Goal: Contribute content: Contribute content

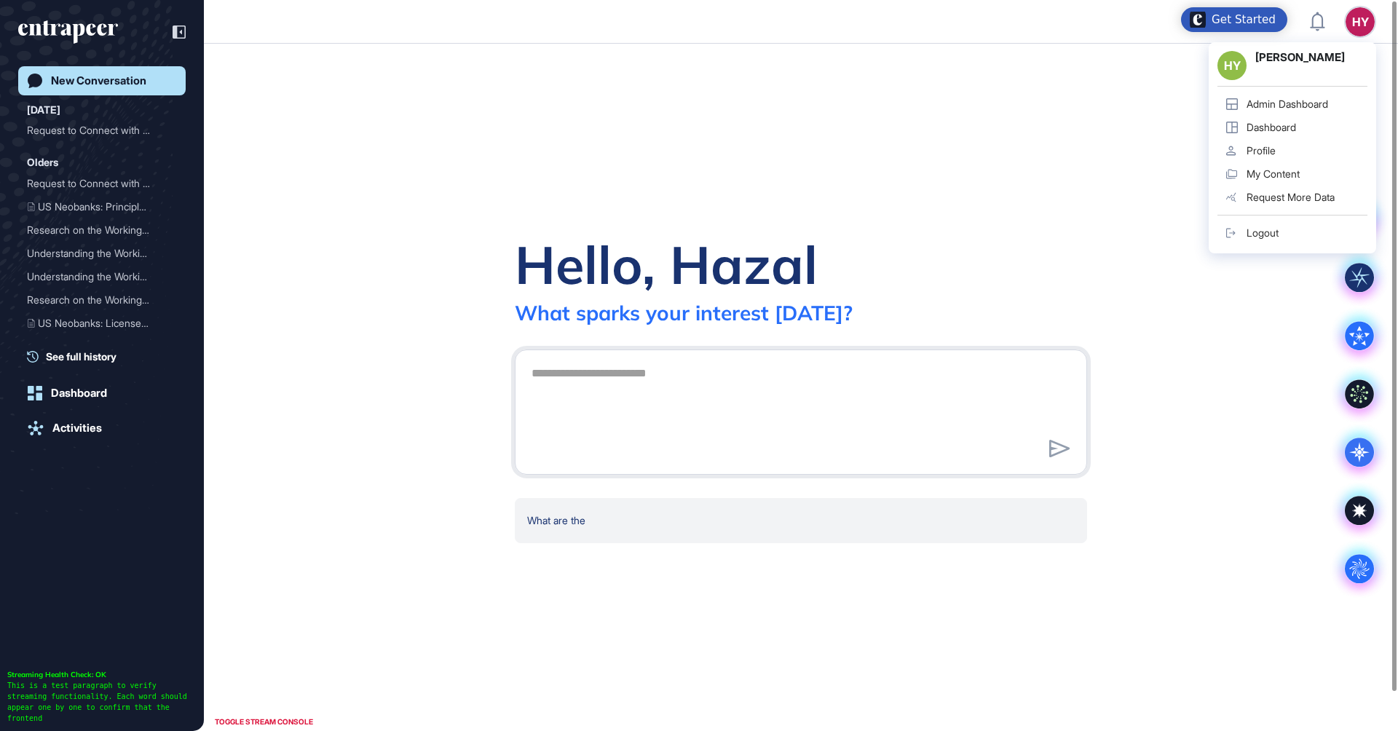
click at [1278, 105] on div "Admin Dashboard" at bounding box center [1287, 104] width 82 height 12
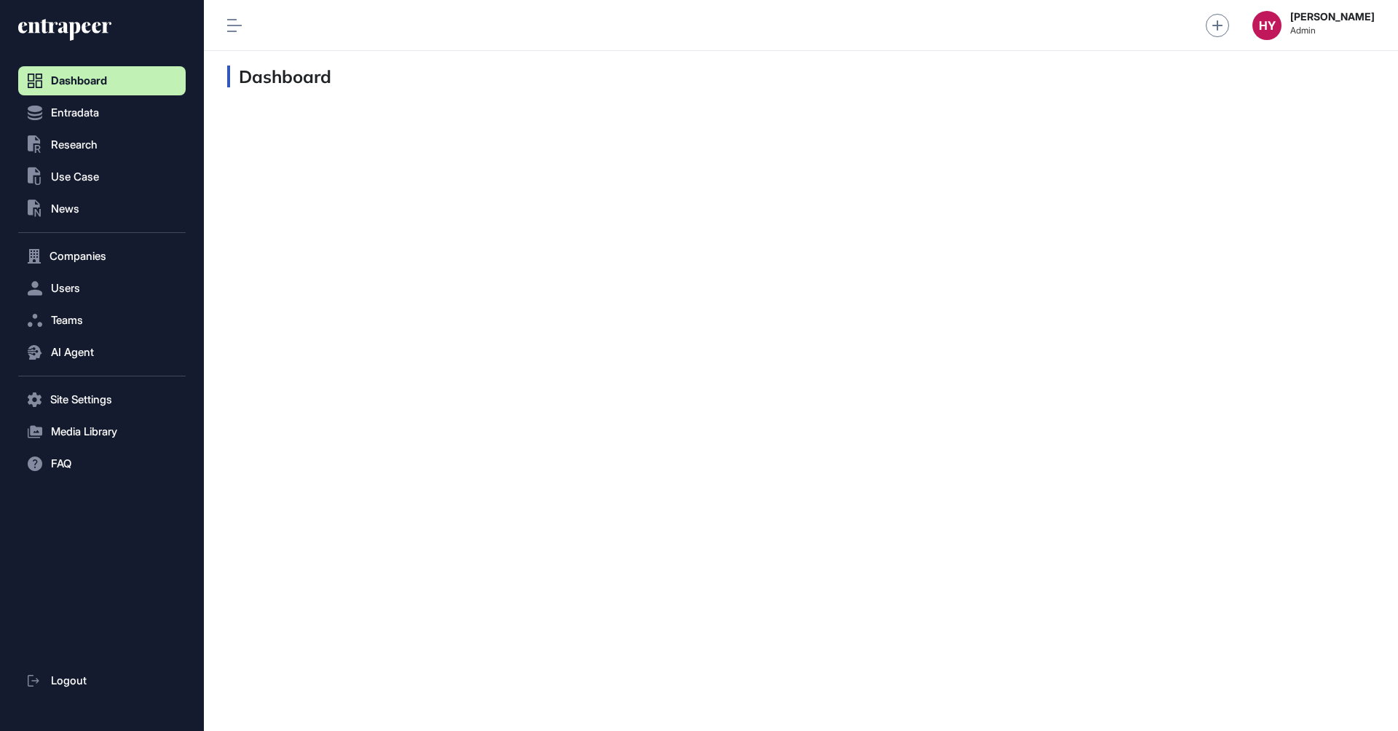
scroll to position [1, 1]
click at [96, 149] on span "Research" at bounding box center [74, 145] width 47 height 12
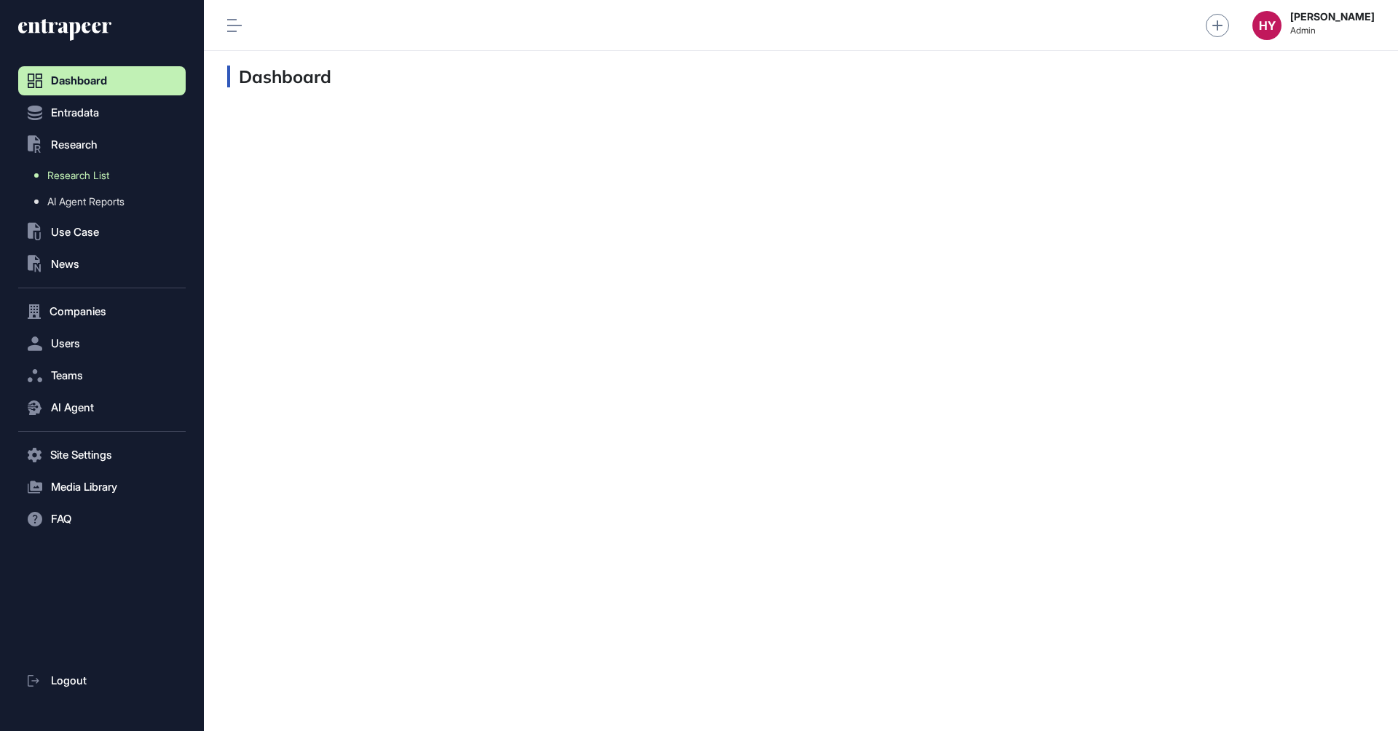
click at [80, 174] on span "Research List" at bounding box center [78, 176] width 62 height 12
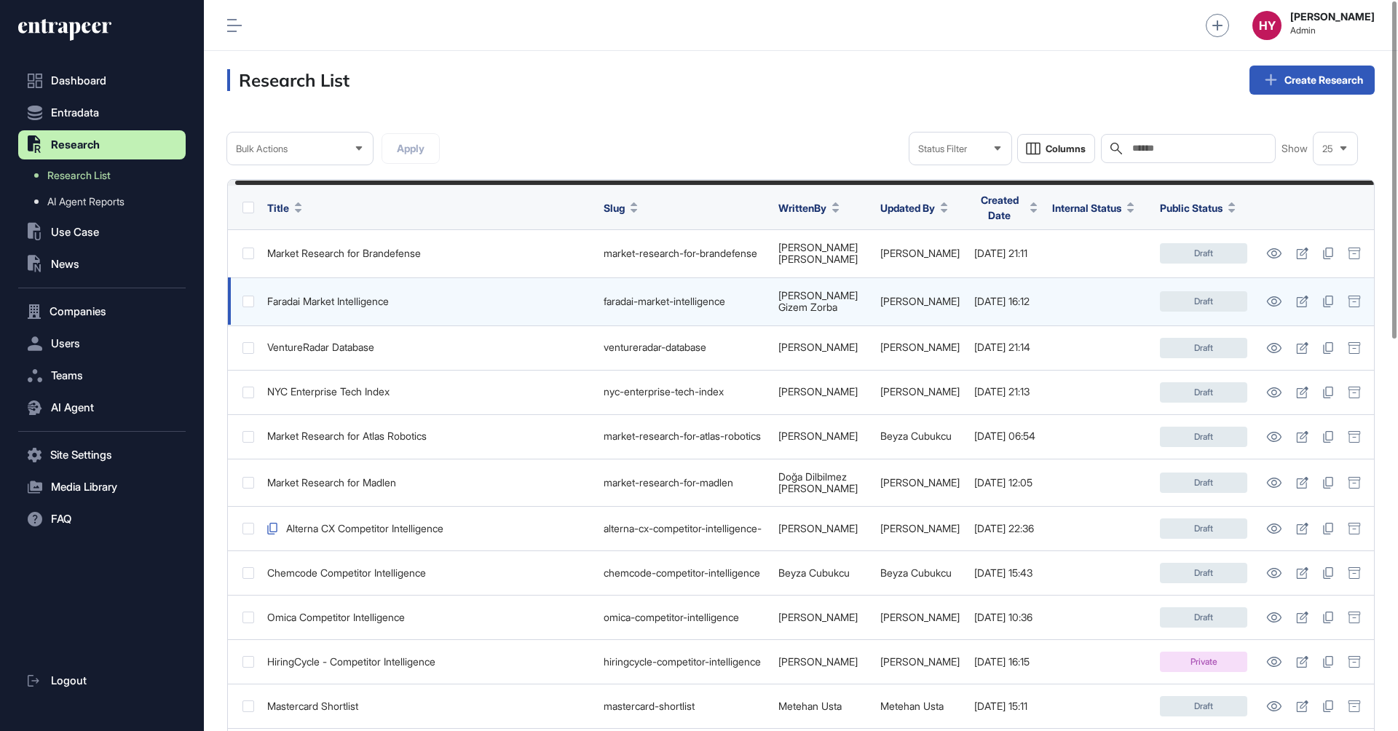
scroll to position [0, 7]
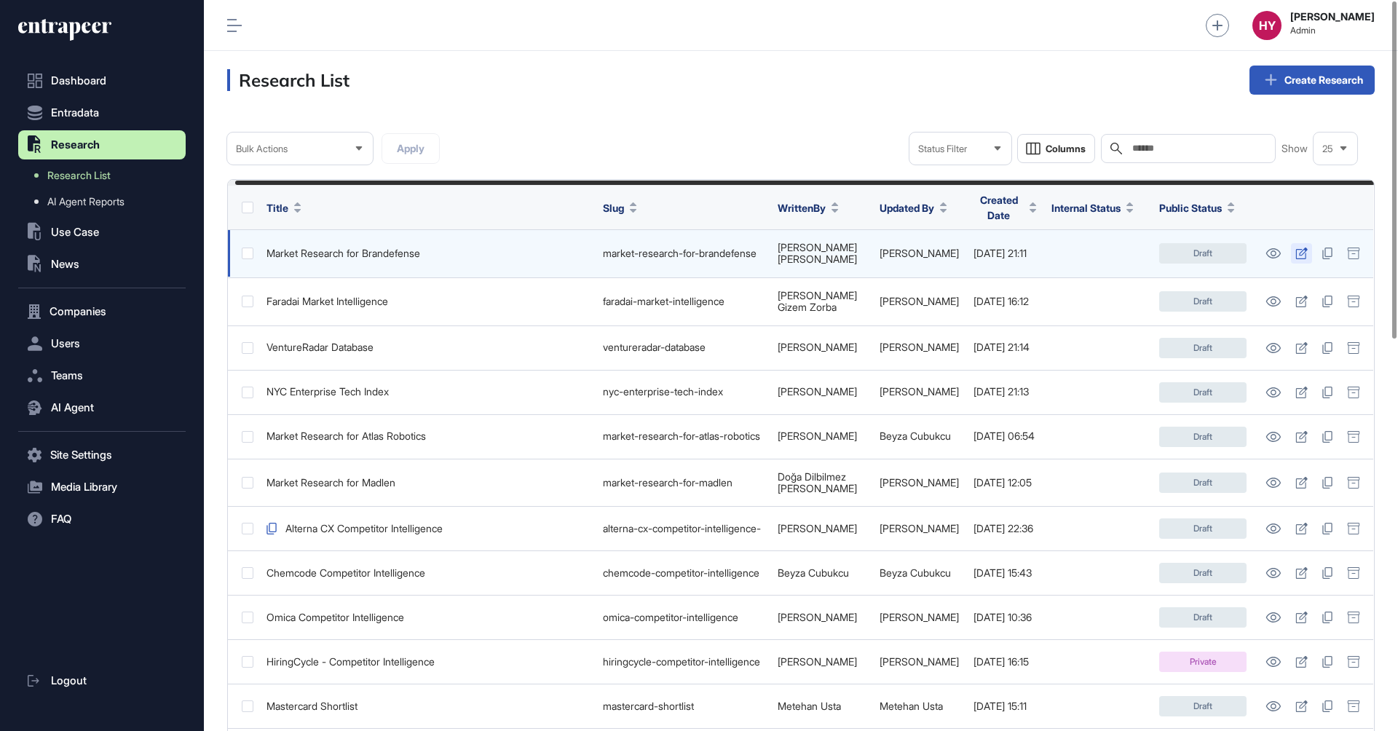
click at [1302, 250] on icon at bounding box center [1301, 254] width 12 height 12
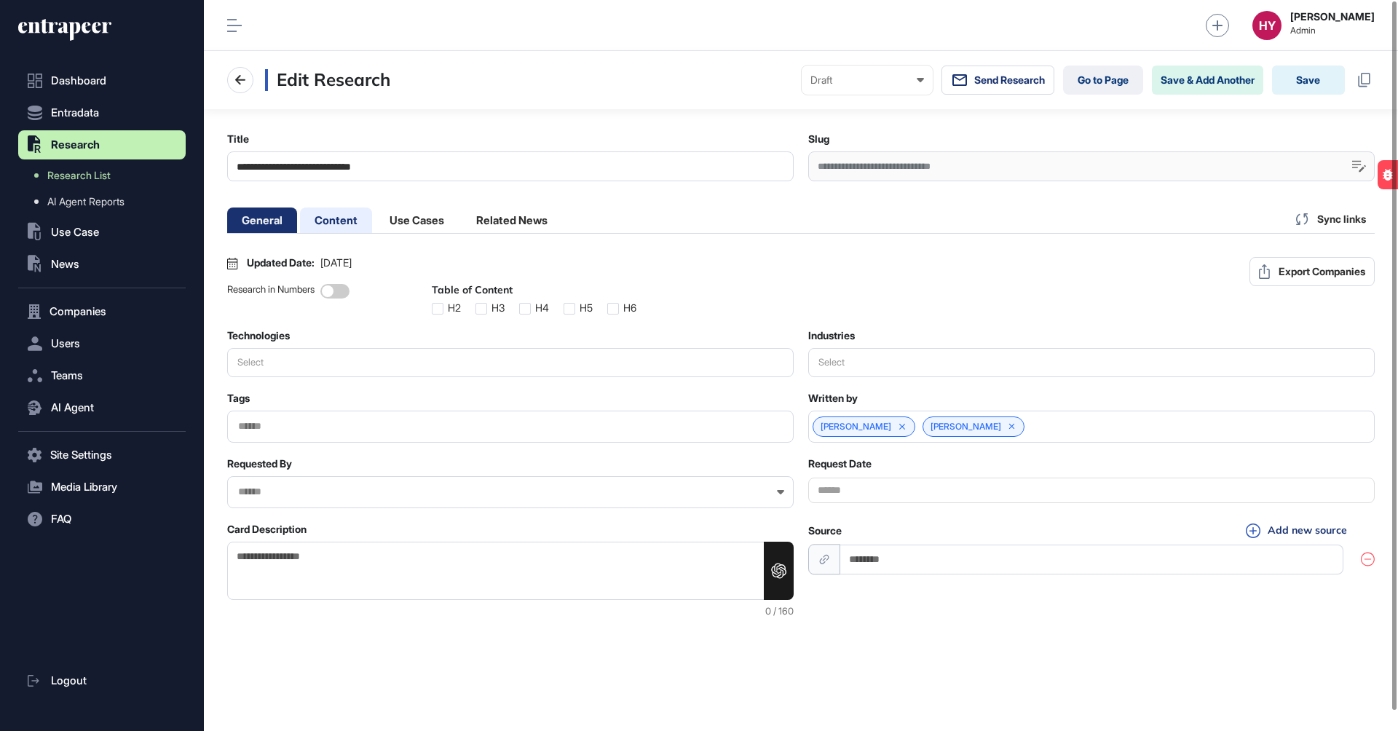
click at [333, 215] on li "Content" at bounding box center [336, 219] width 72 height 25
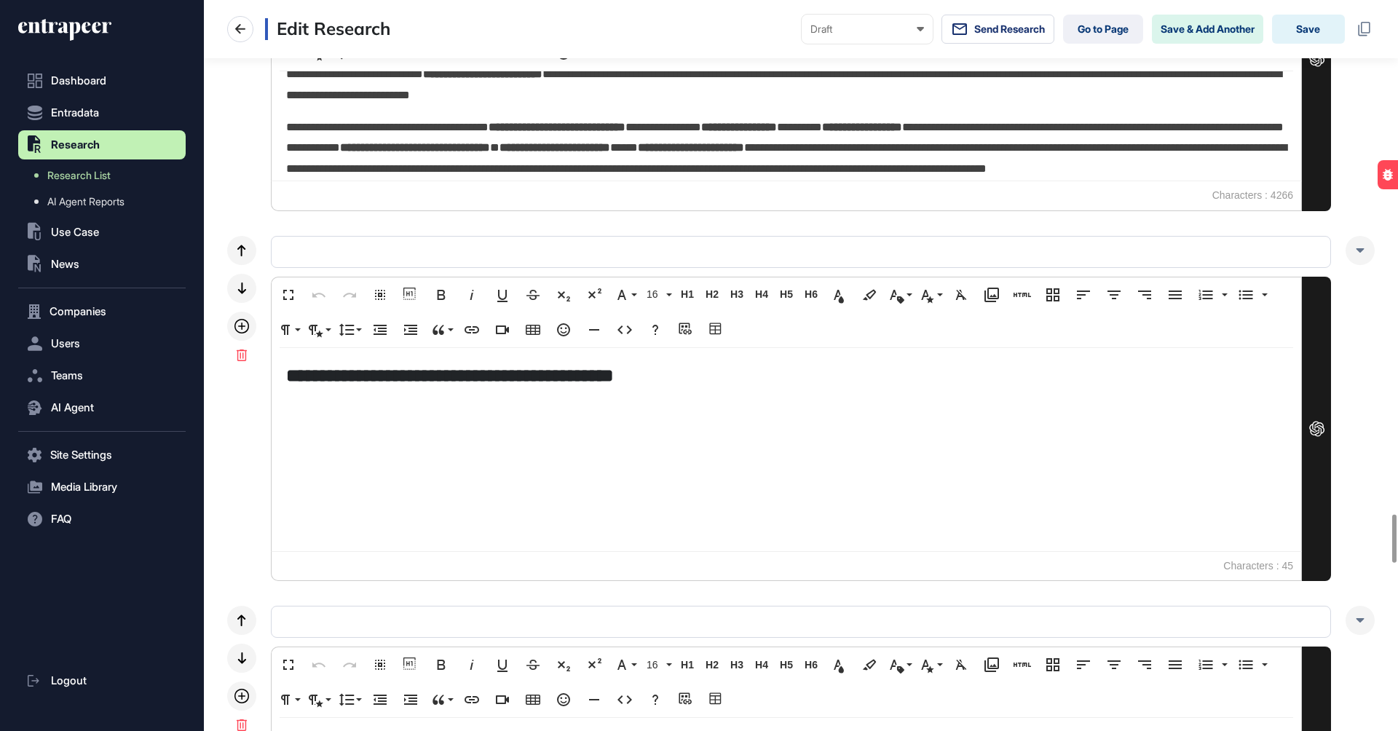
click at [682, 368] on h5 "**********" at bounding box center [786, 375] width 1000 height 25
click at [533, 391] on p at bounding box center [786, 398] width 1001 height 21
click at [325, 423] on p at bounding box center [786, 430] width 1001 height 21
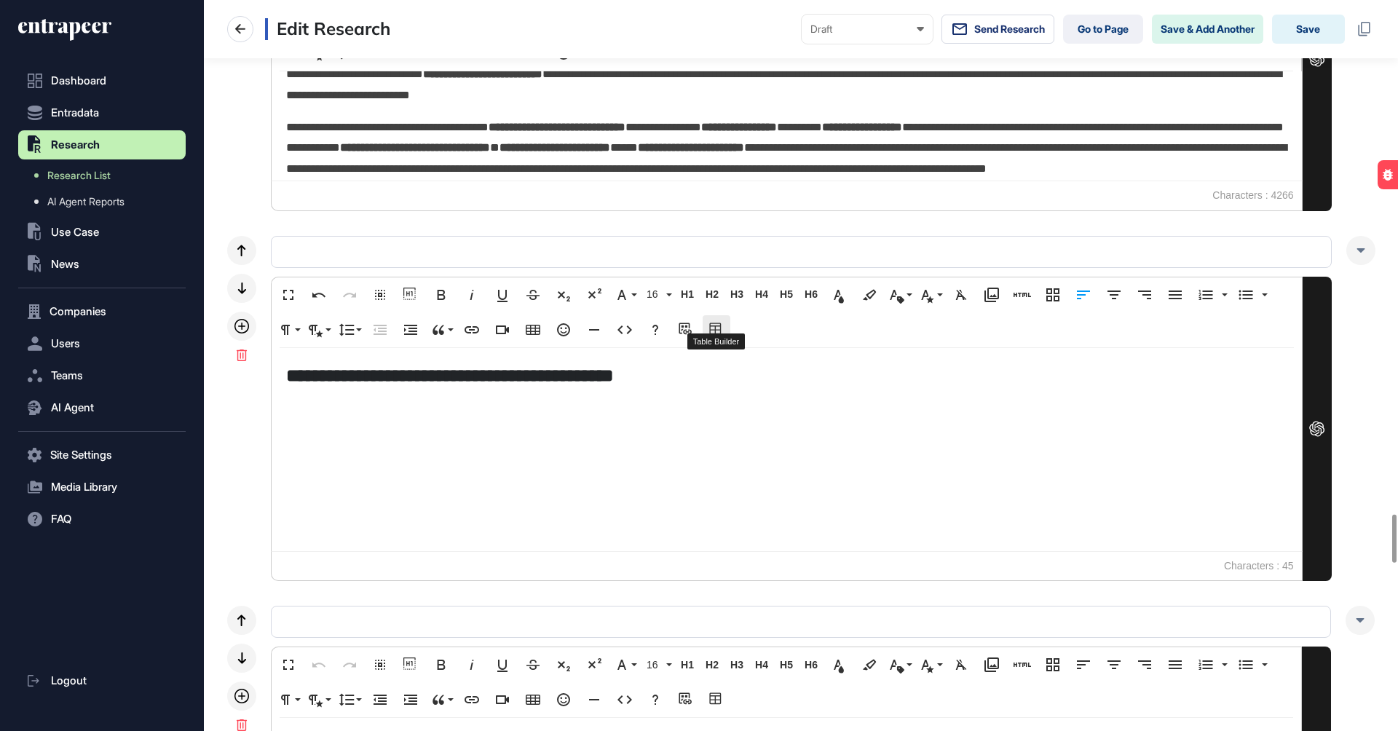
click at [720, 323] on icon "button" at bounding box center [715, 329] width 12 height 12
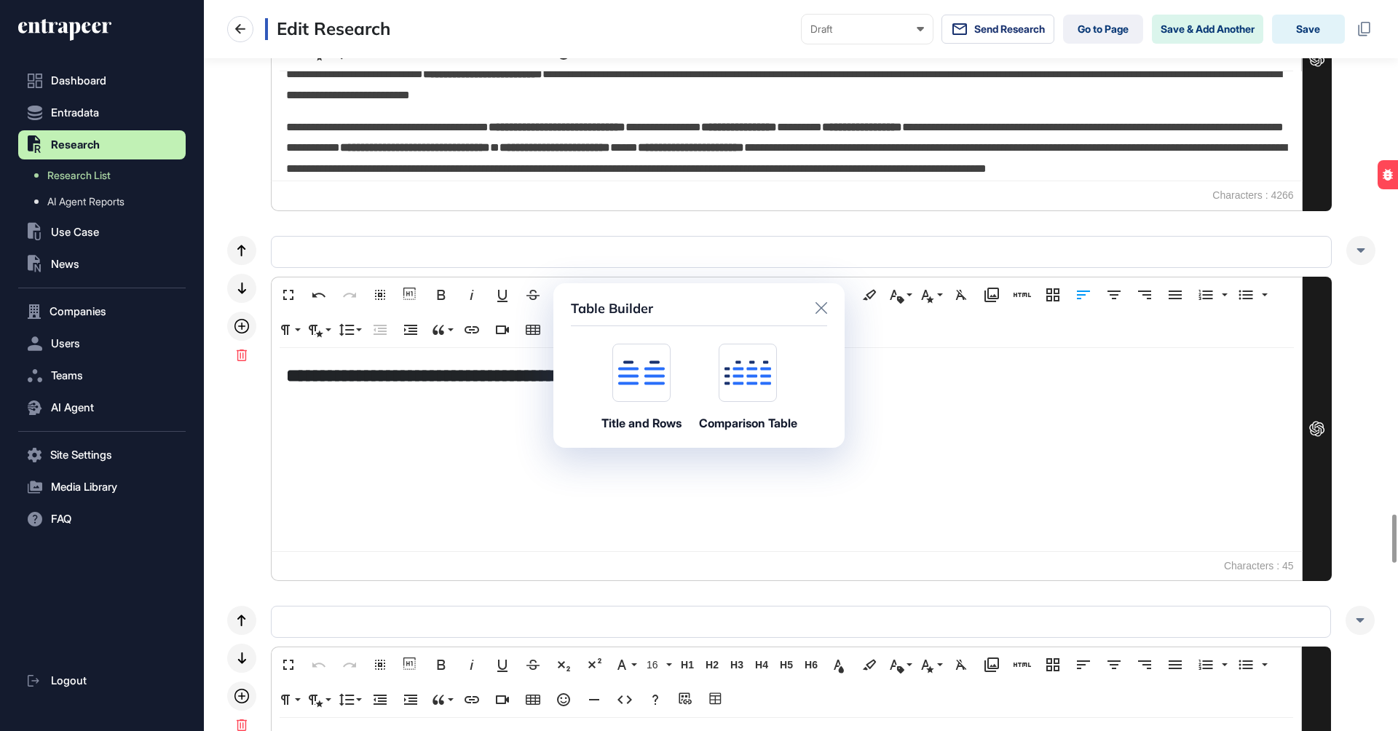
click at [632, 381] on icon at bounding box center [641, 372] width 47 height 25
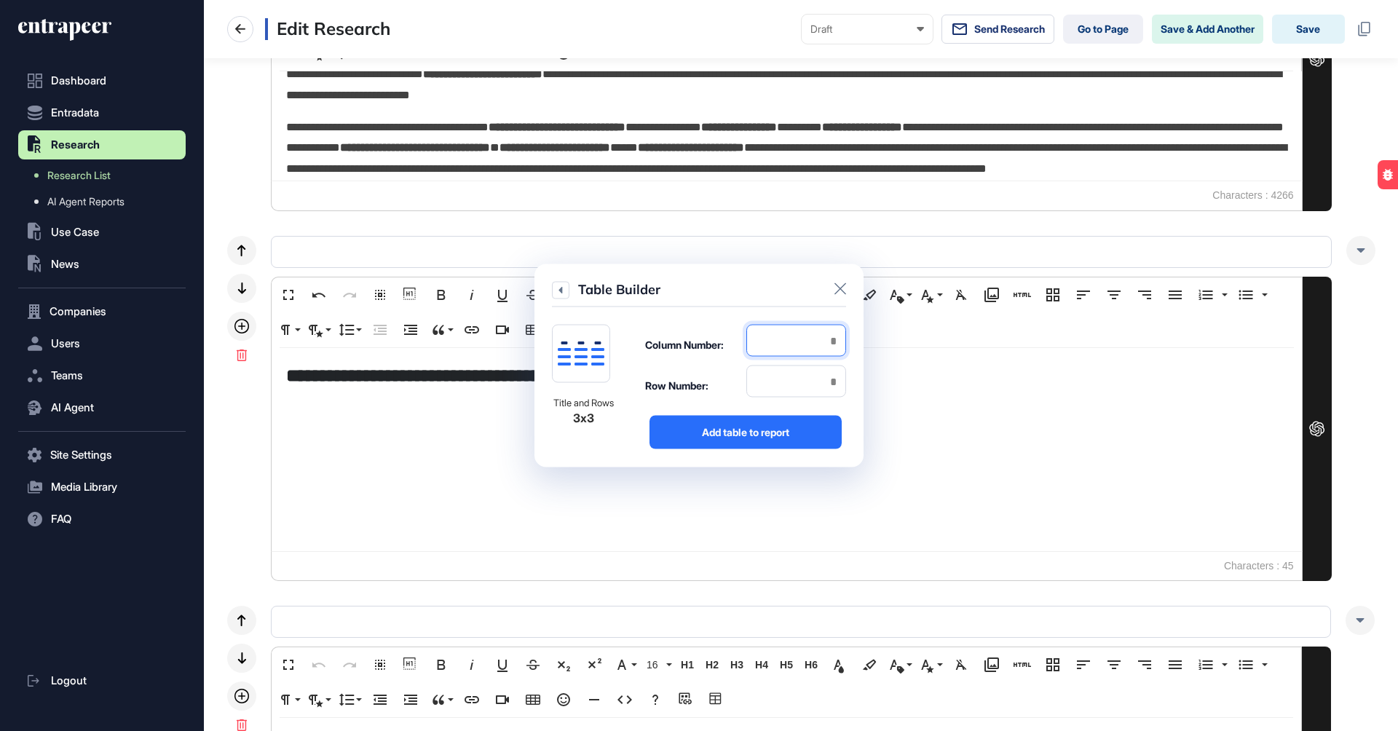
click at [782, 348] on input "number" at bounding box center [796, 341] width 100 height 32
type input "*"
click at [782, 387] on input "number" at bounding box center [796, 381] width 100 height 32
type input "*"
click at [767, 423] on div "Add table to report" at bounding box center [745, 432] width 192 height 33
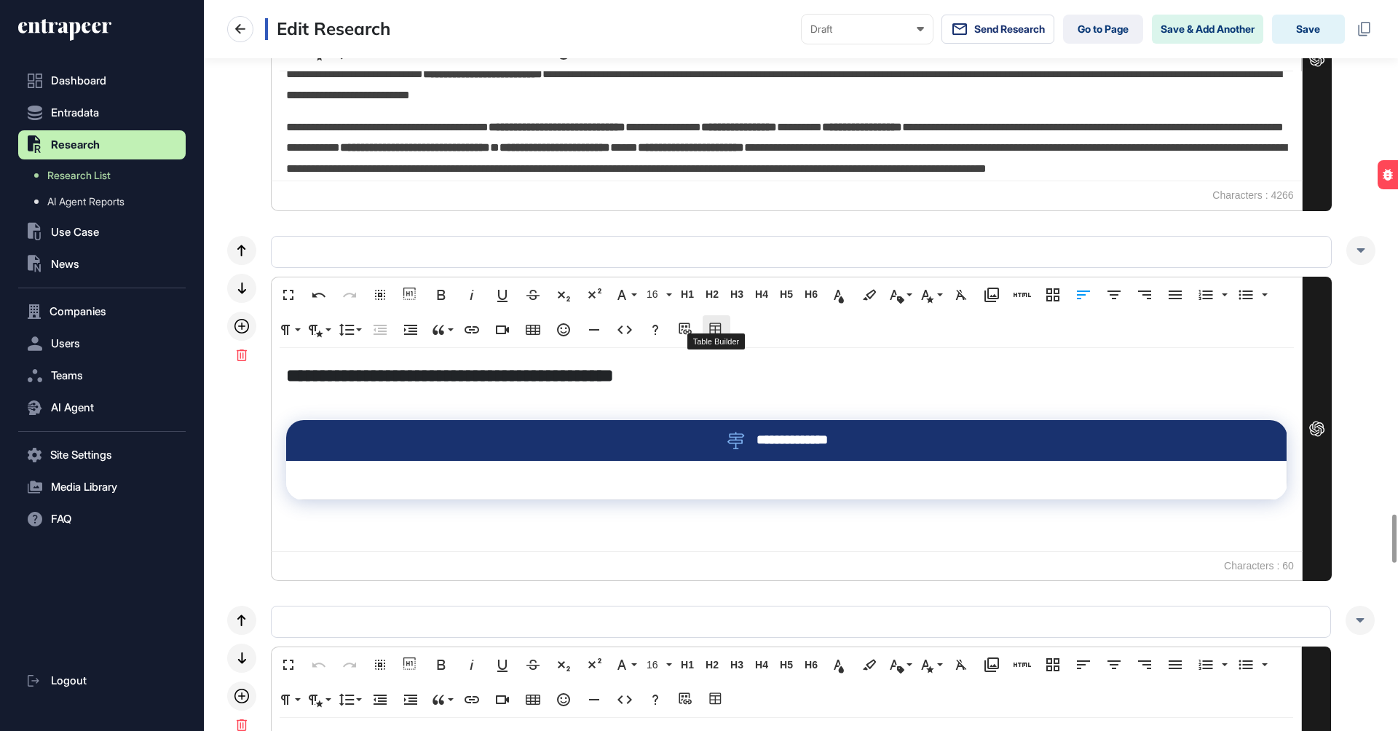
click at [708, 323] on icon "button" at bounding box center [716, 330] width 17 height 15
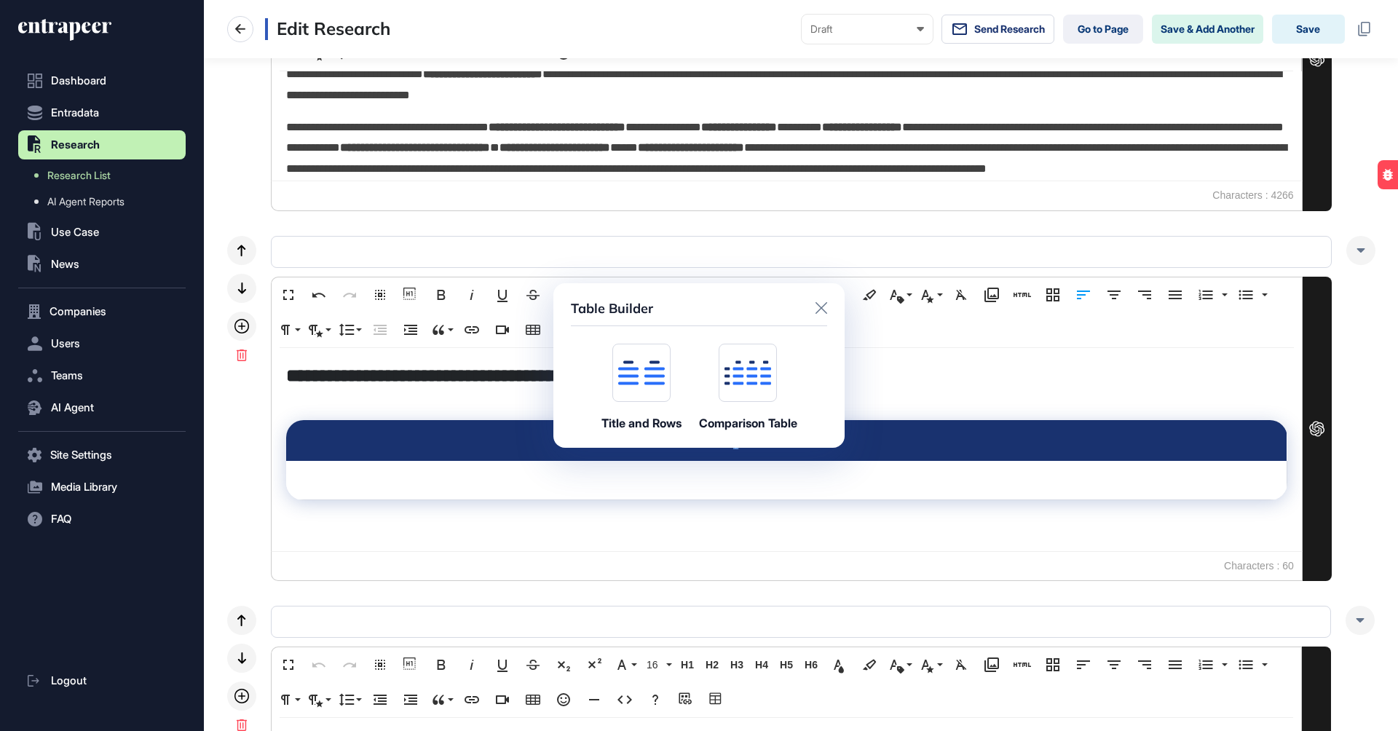
click at [629, 362] on icon at bounding box center [641, 362] width 36 height 3
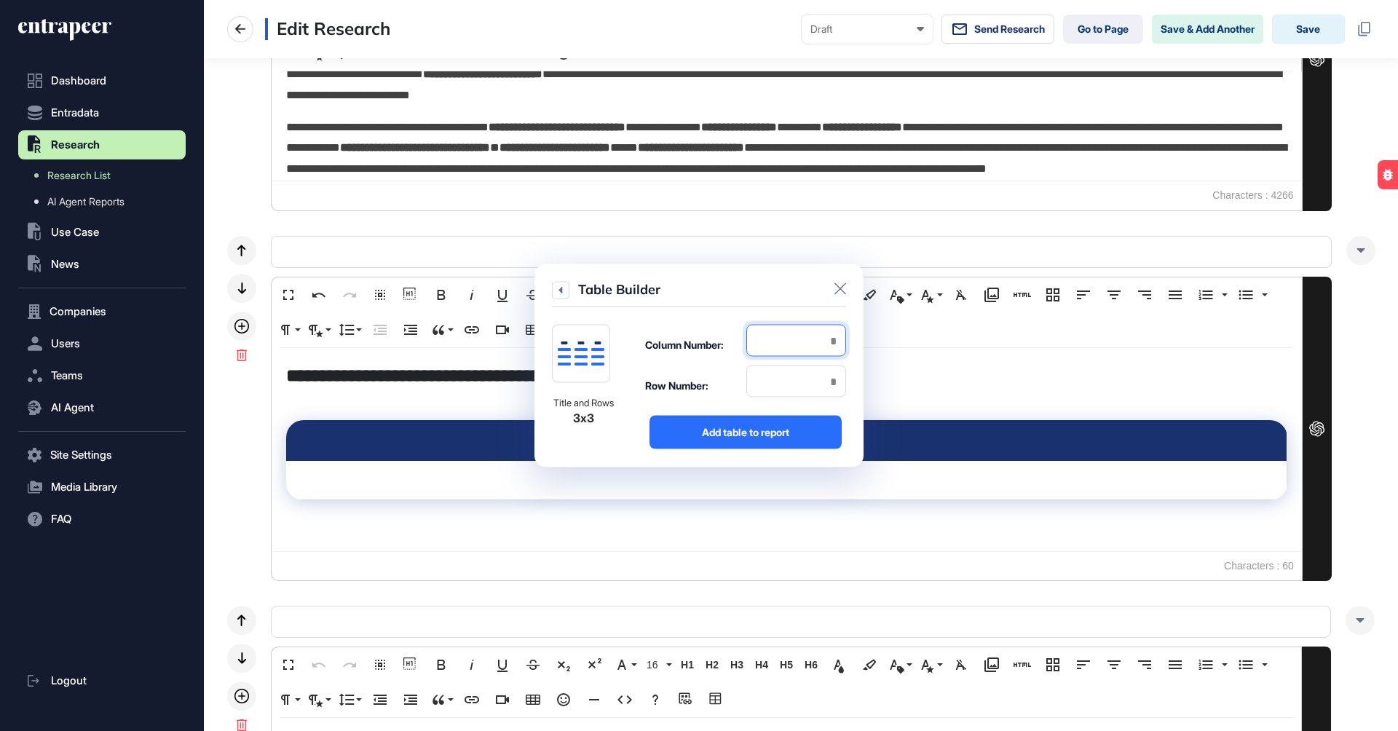
click at [772, 333] on input "number" at bounding box center [796, 341] width 100 height 32
type input "*"
click at [761, 395] on input "number" at bounding box center [796, 381] width 100 height 32
type input "*"
click at [736, 428] on div "Add table to report" at bounding box center [745, 432] width 192 height 33
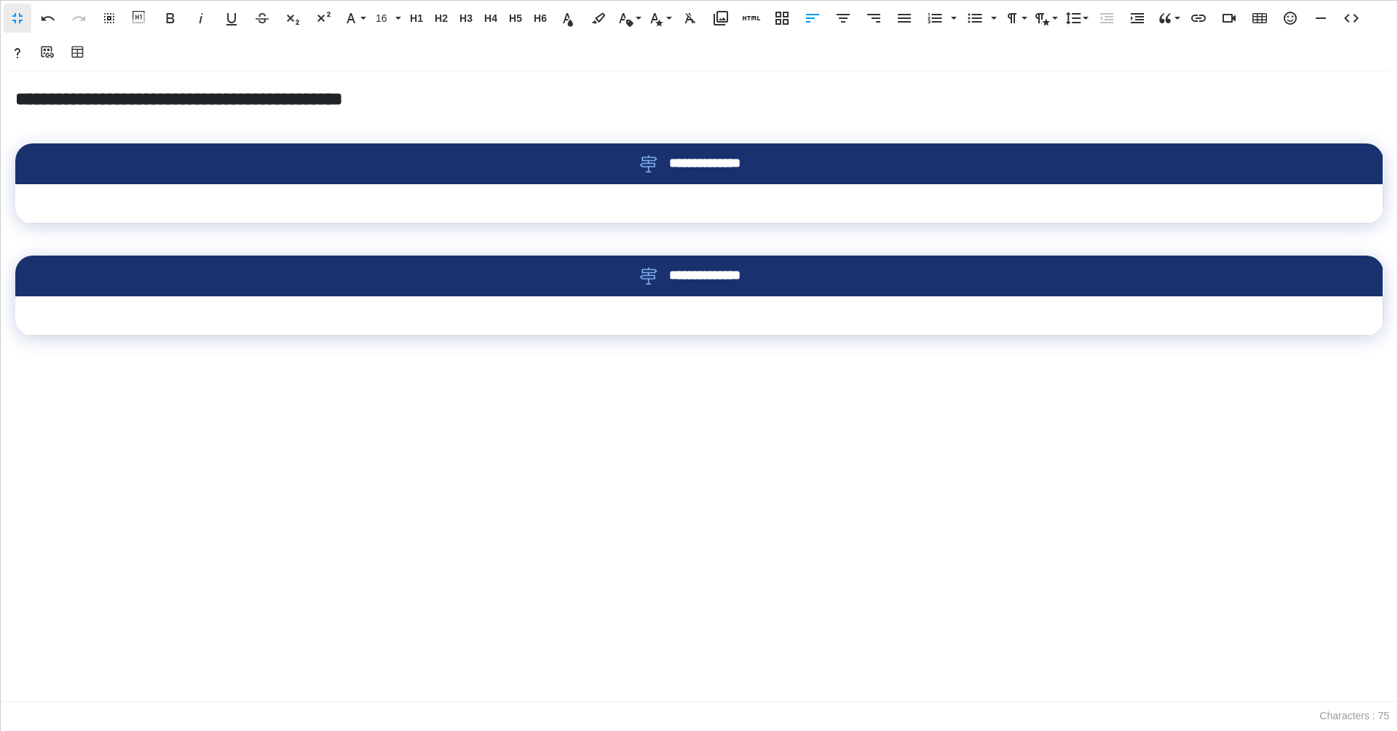
scroll to position [1, 6]
click at [78, 53] on icon "button" at bounding box center [77, 52] width 12 height 12
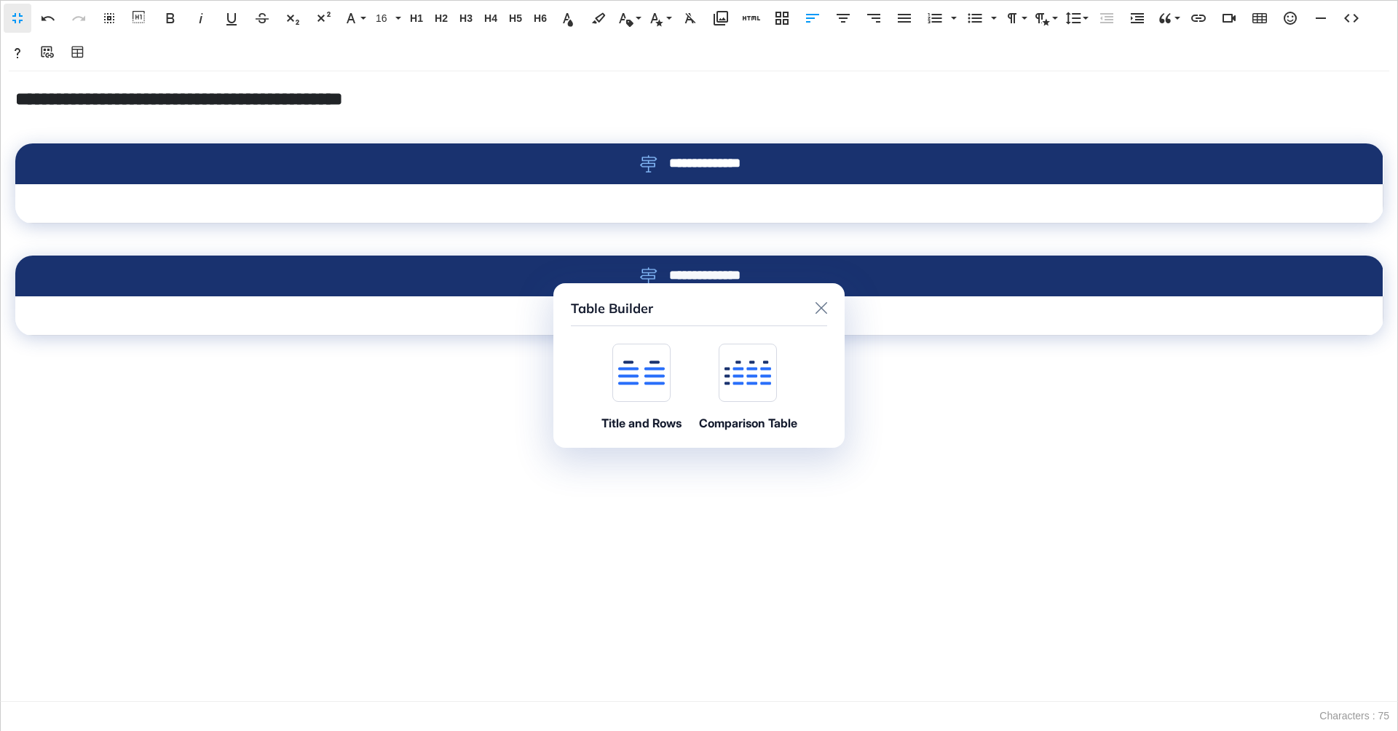
click at [746, 392] on div at bounding box center [748, 373] width 58 height 58
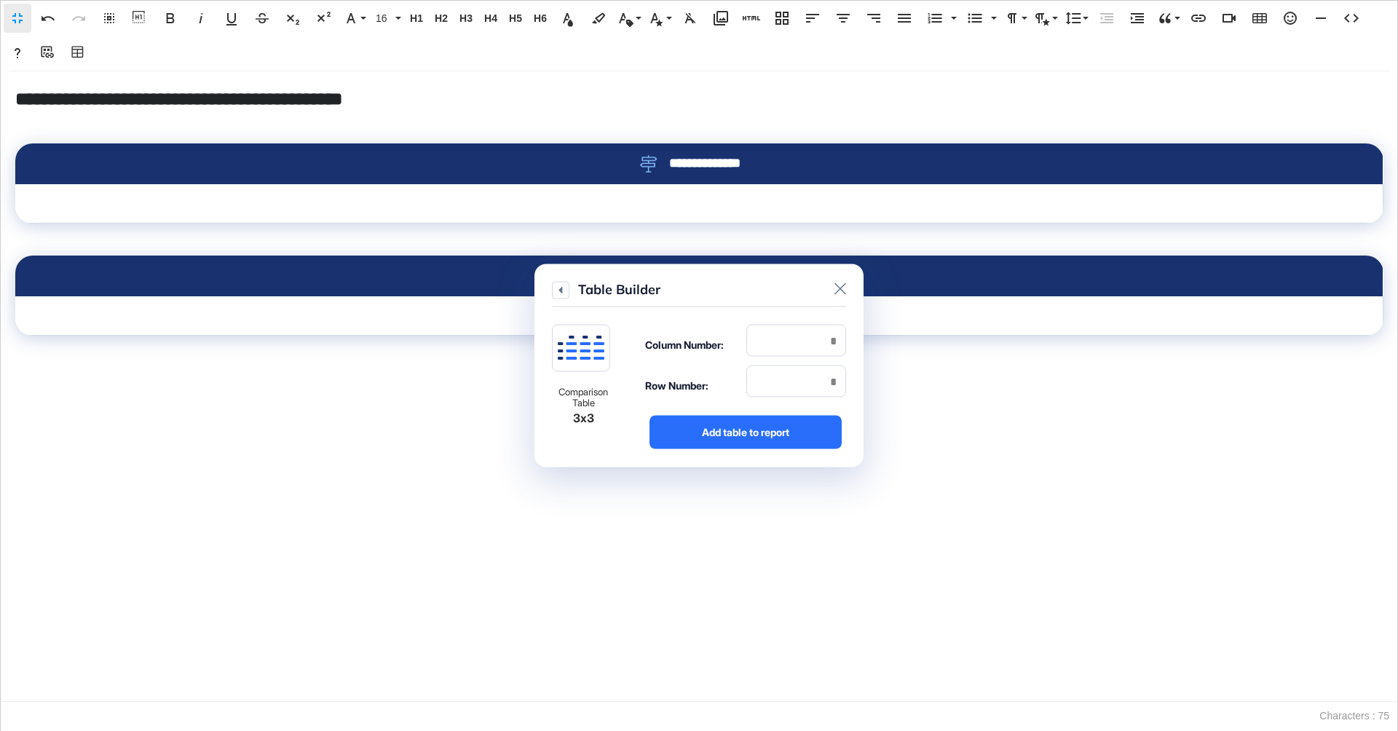
click at [836, 286] on icon at bounding box center [840, 289] width 12 height 12
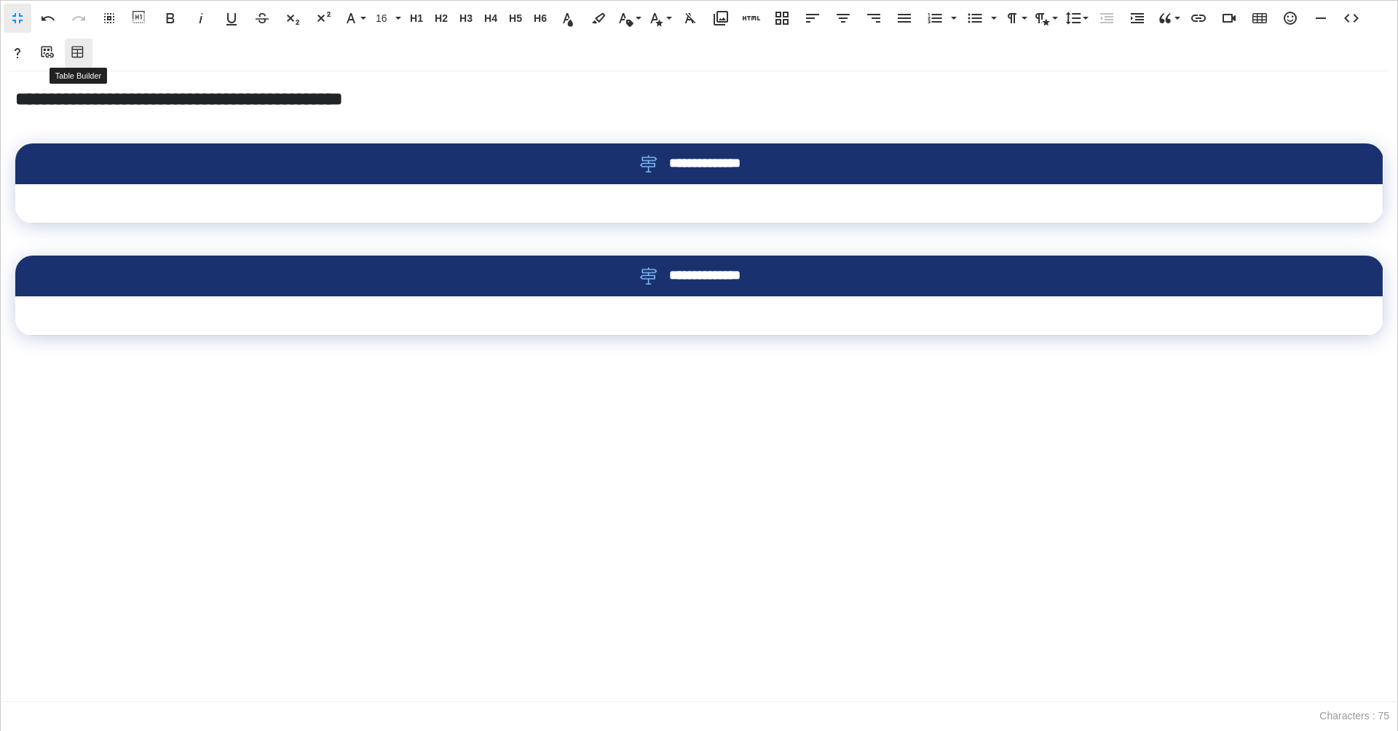
click at [80, 50] on icon "button" at bounding box center [78, 53] width 17 height 15
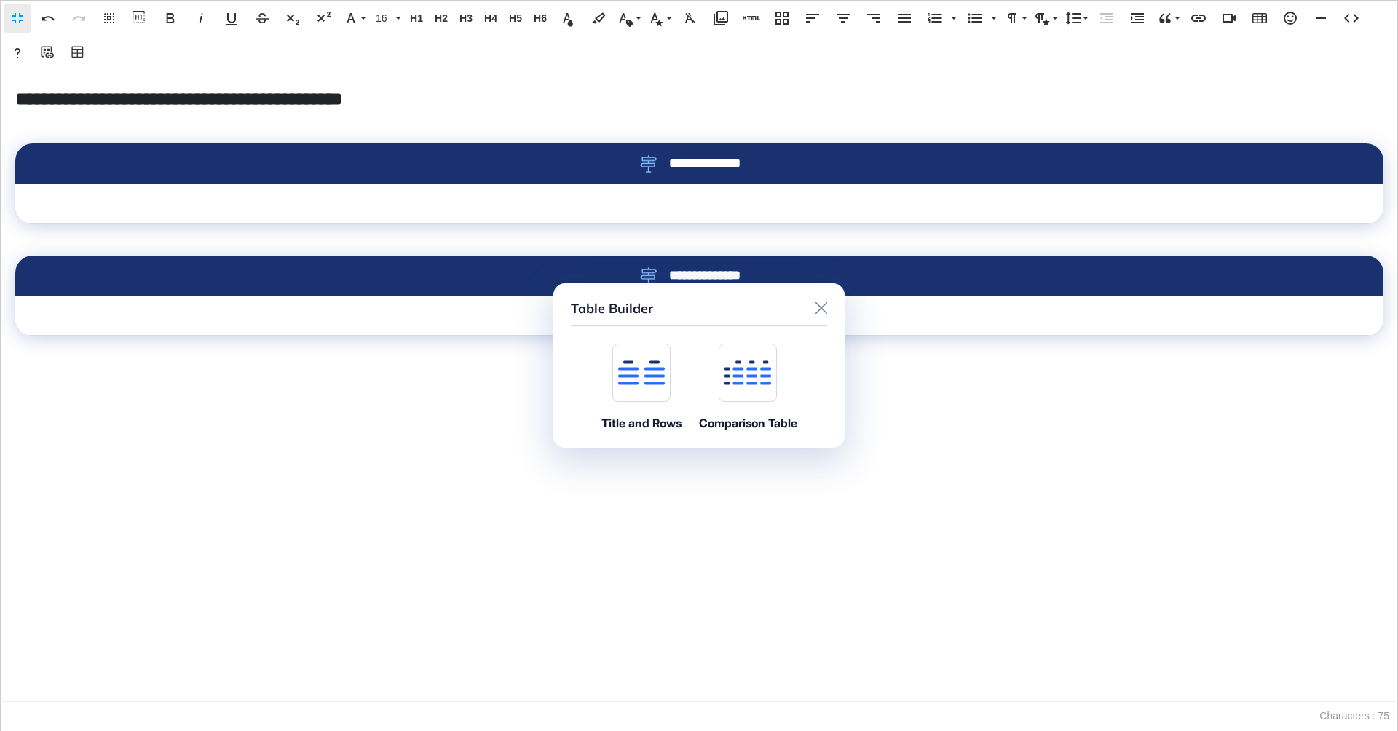
click at [636, 370] on icon at bounding box center [641, 372] width 47 height 25
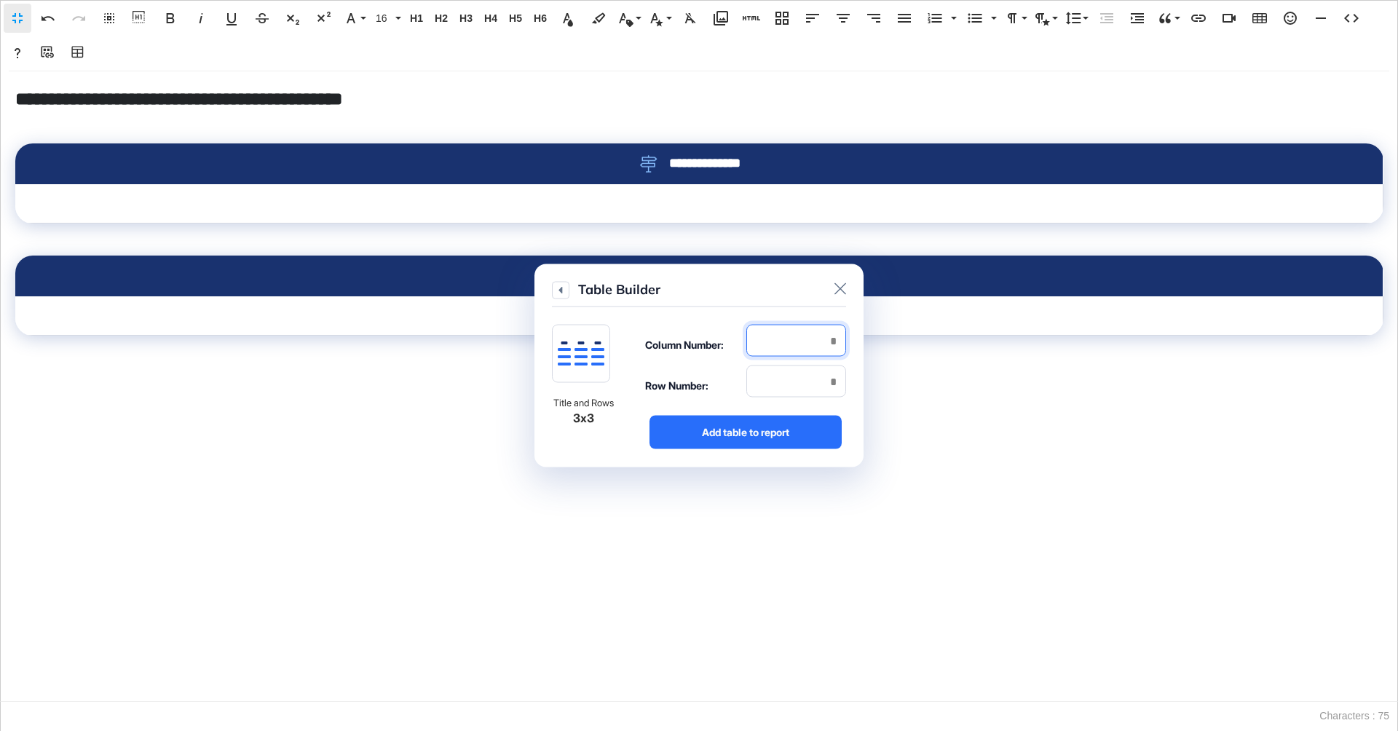
click at [776, 338] on input "number" at bounding box center [796, 341] width 100 height 32
type input "*"
click at [778, 388] on input "number" at bounding box center [796, 381] width 100 height 32
type input "*"
click at [759, 426] on div "Add table to report" at bounding box center [745, 432] width 192 height 33
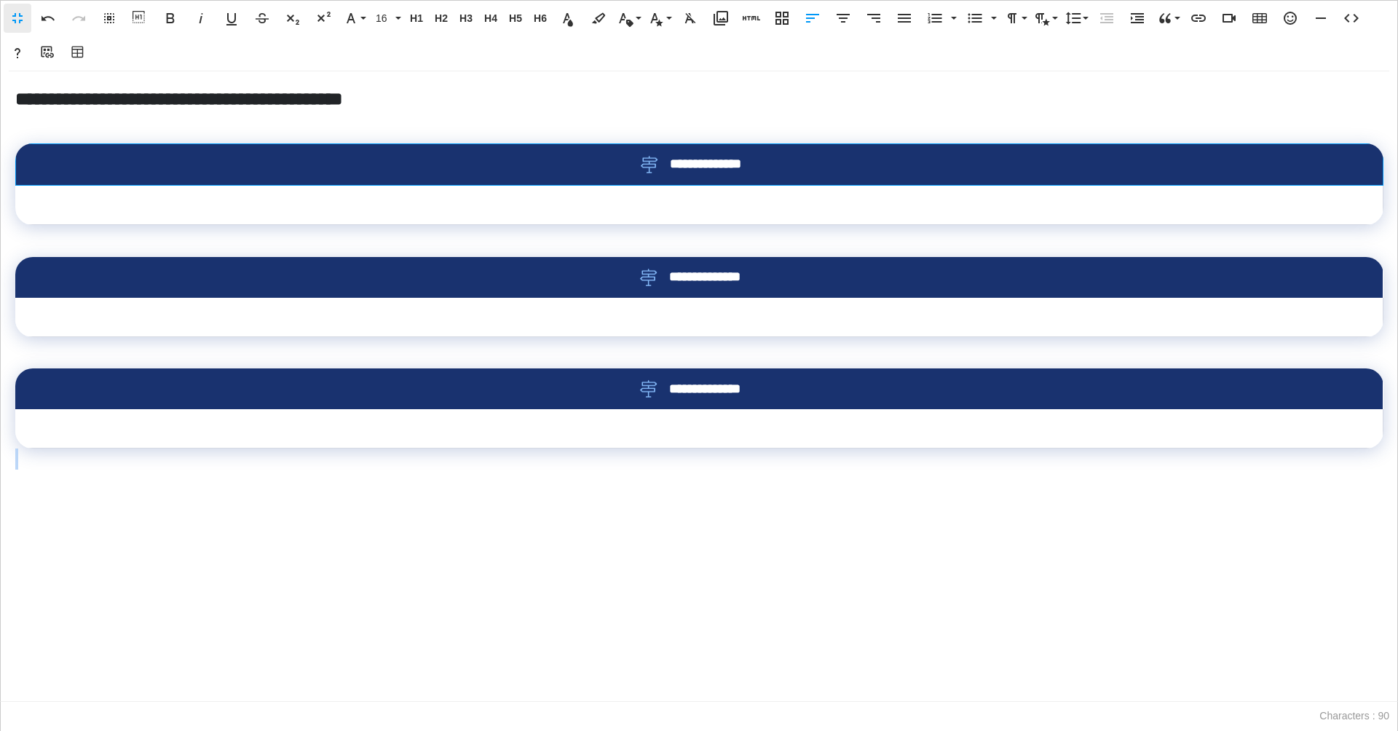
click at [521, 179] on th "**********" at bounding box center [699, 163] width 1367 height 41
click at [717, 212] on icon "button" at bounding box center [712, 213] width 15 height 10
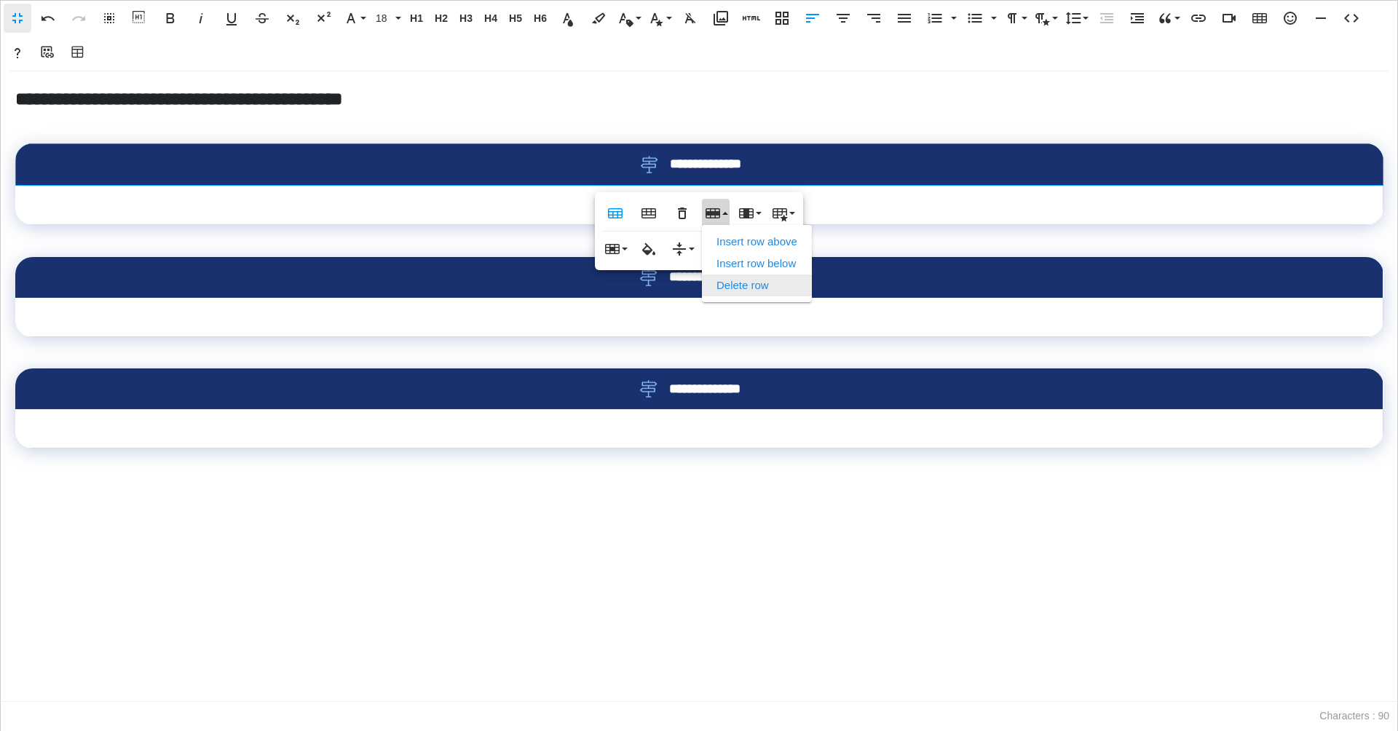
click at [724, 288] on link "Delete row" at bounding box center [757, 285] width 110 height 22
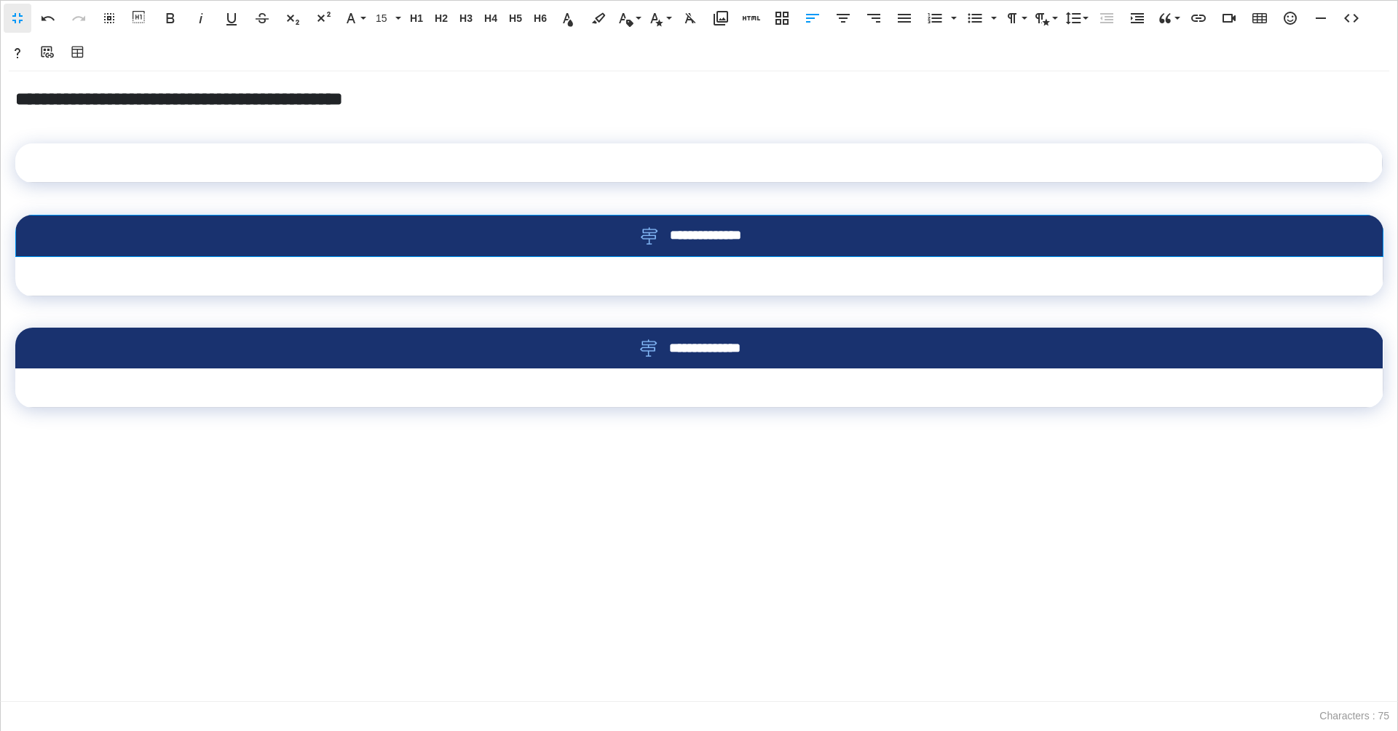
click at [612, 229] on div "**********" at bounding box center [699, 235] width 1320 height 17
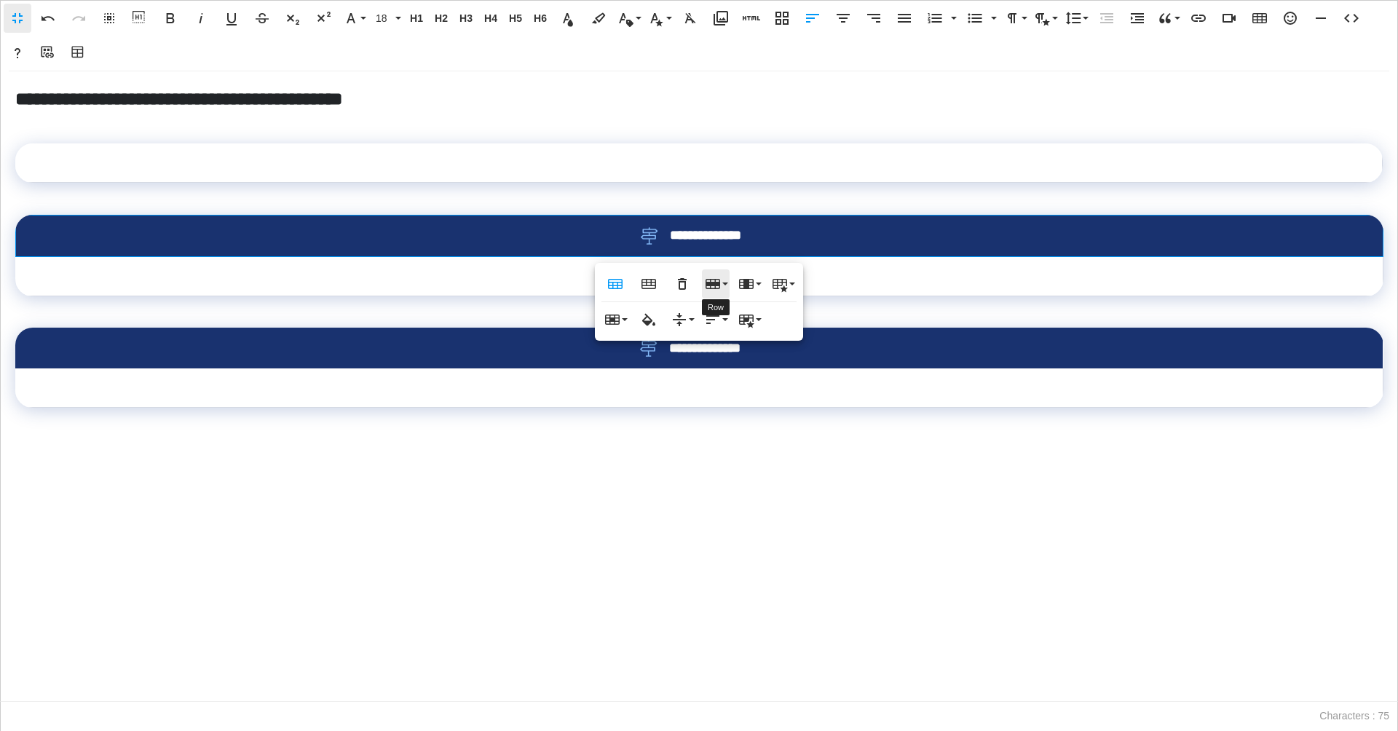
click at [719, 285] on icon "button" at bounding box center [712, 284] width 15 height 10
click at [721, 351] on link "Delete row" at bounding box center [757, 356] width 110 height 22
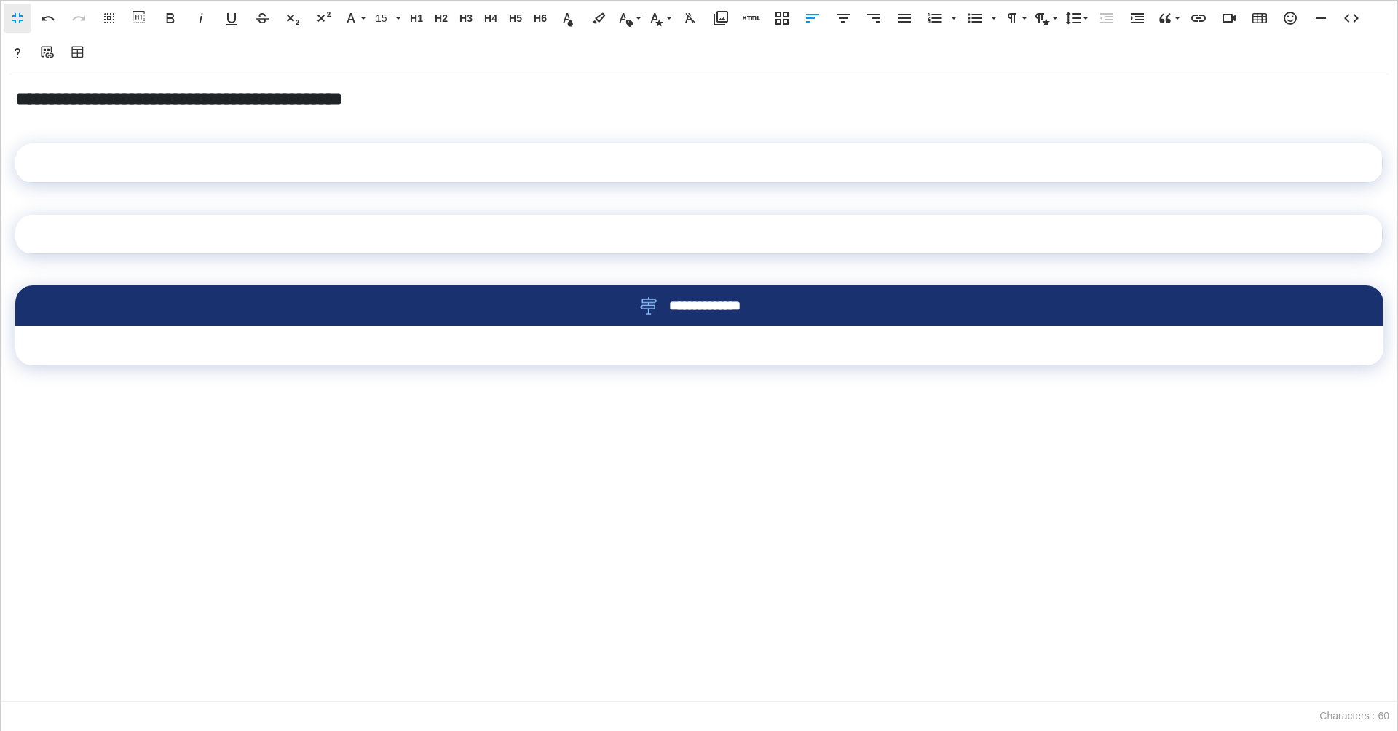
click at [561, 309] on div "**********" at bounding box center [699, 305] width 1321 height 17
click at [584, 308] on div "**********" at bounding box center [699, 305] width 1321 height 17
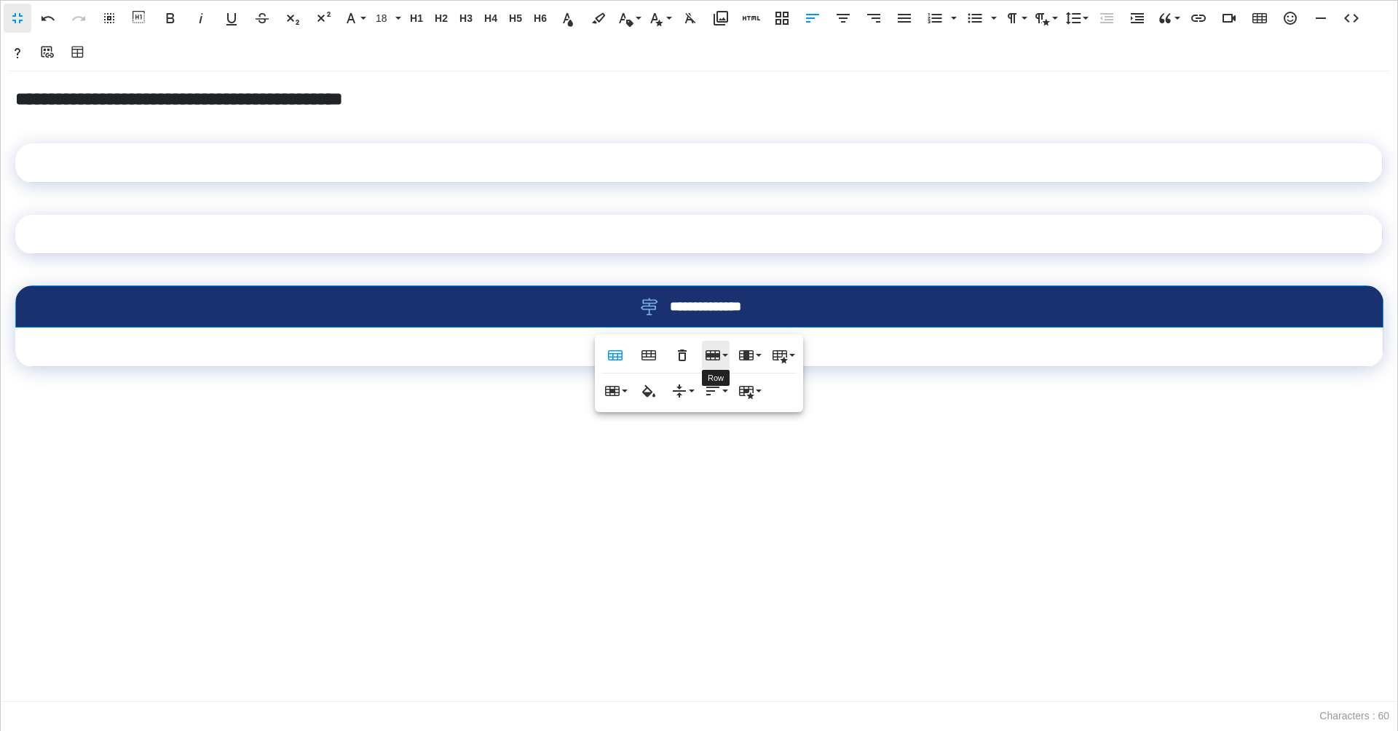
click at [717, 359] on icon "button" at bounding box center [712, 355] width 15 height 10
click at [727, 430] on link "Delete row" at bounding box center [757, 427] width 110 height 22
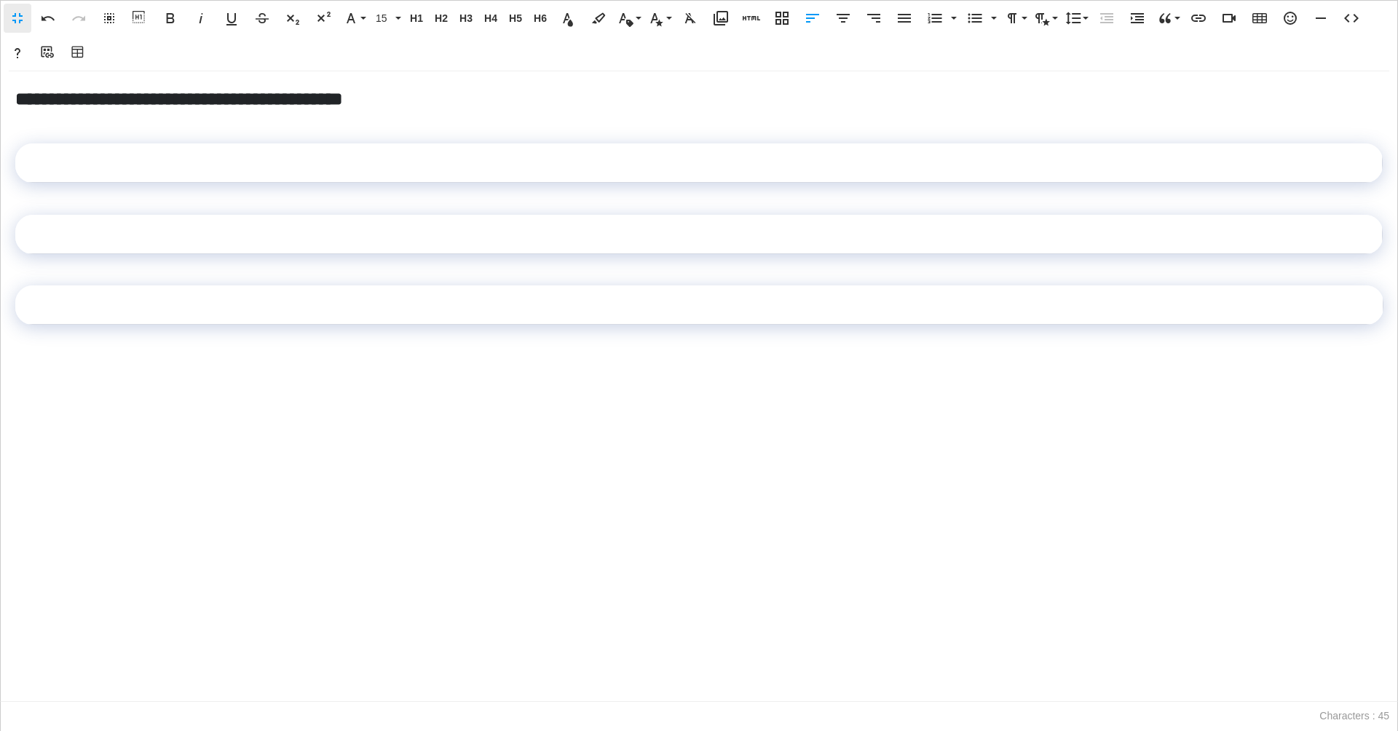
click at [475, 124] on p at bounding box center [698, 121] width 1367 height 21
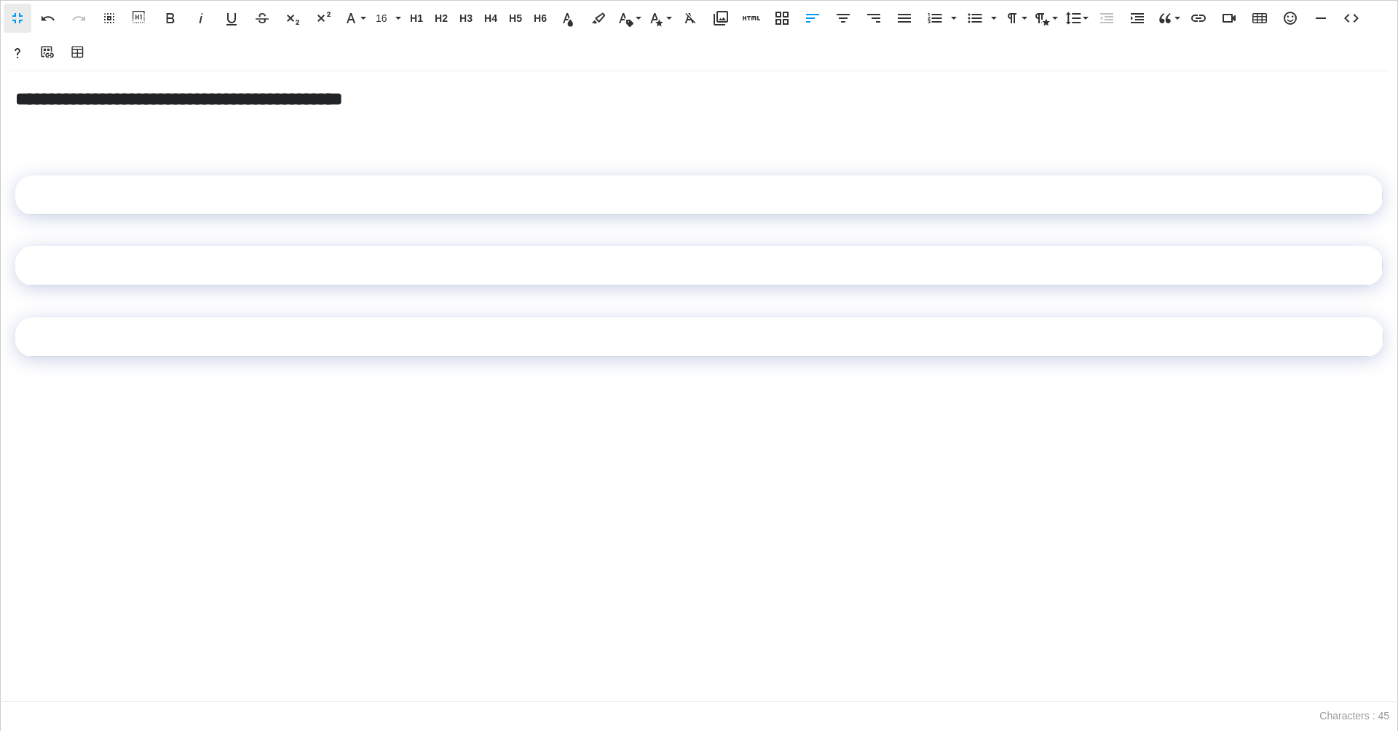
click at [600, 191] on td at bounding box center [698, 194] width 1367 height 39
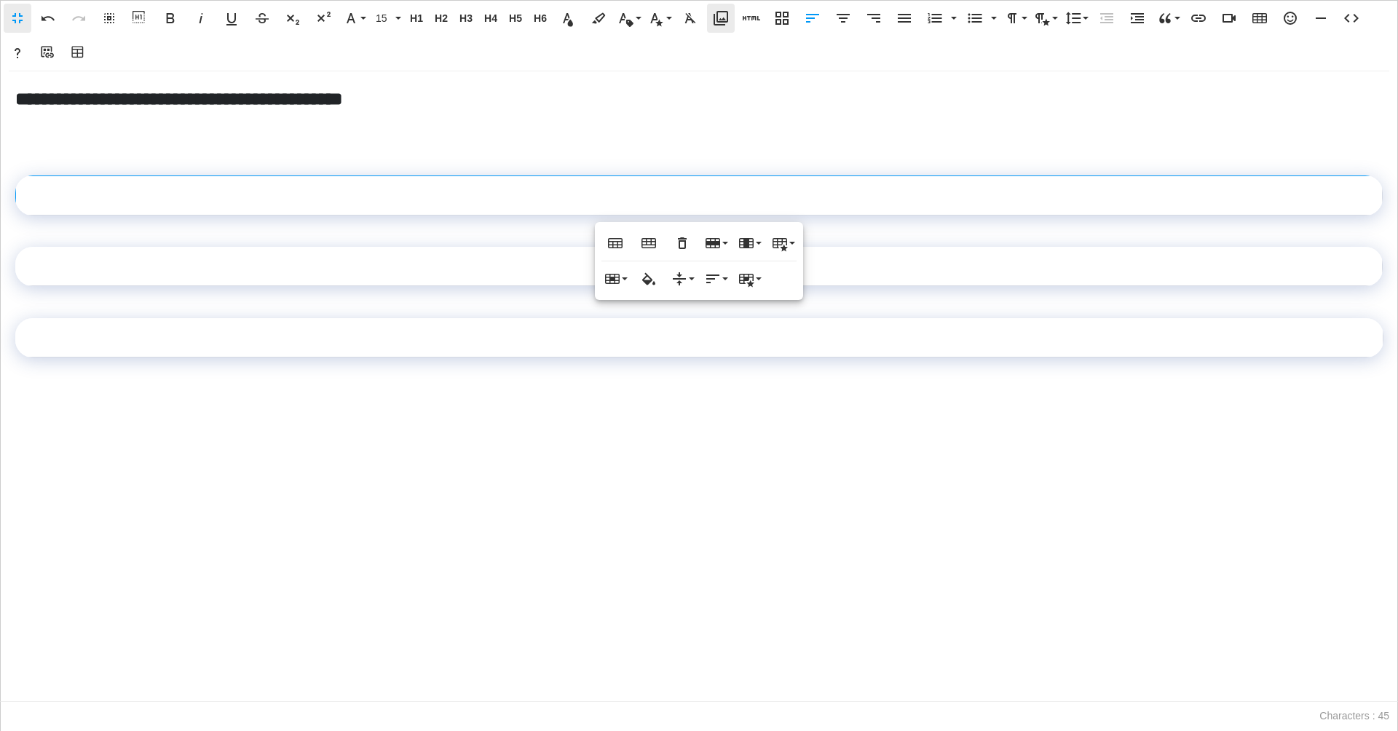
click at [726, 17] on icon "button" at bounding box center [720, 17] width 17 height 17
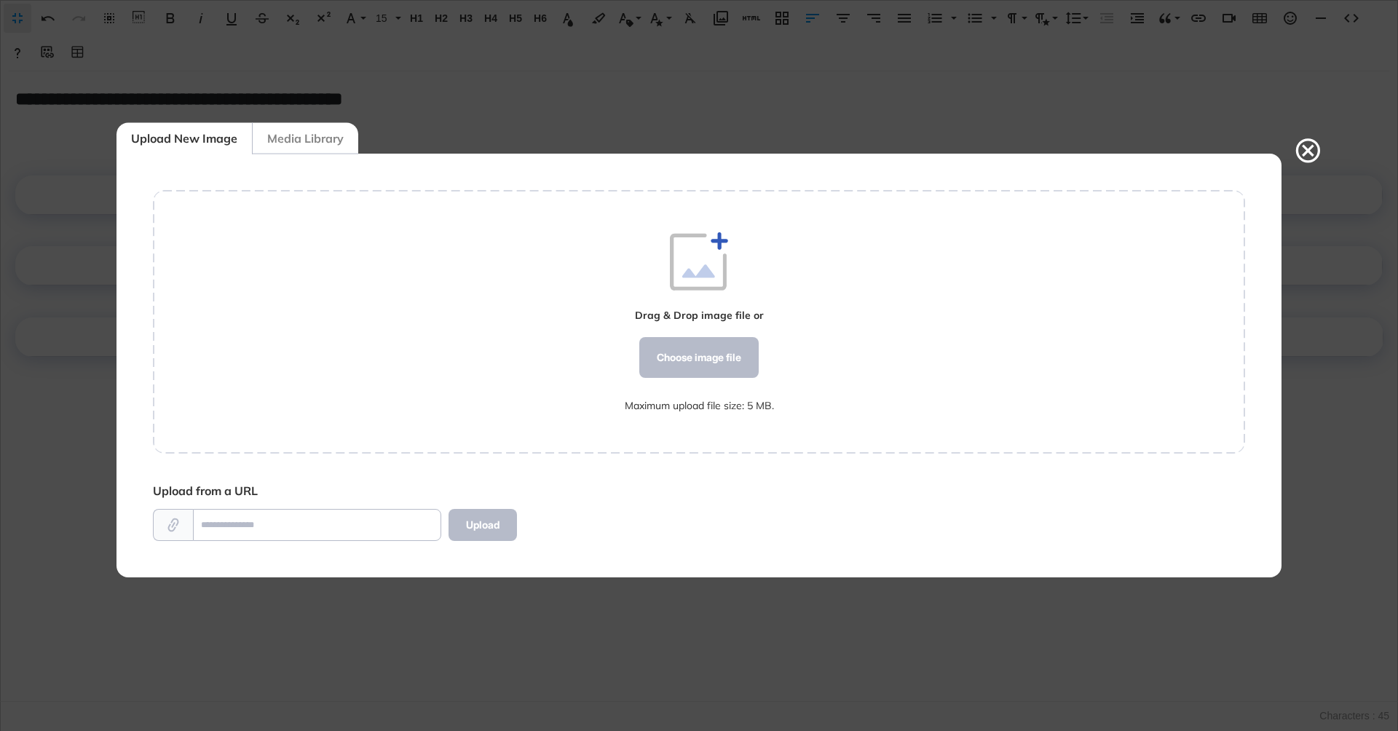
scroll to position [1, 1]
click at [681, 363] on div "Choose image file" at bounding box center [698, 357] width 119 height 41
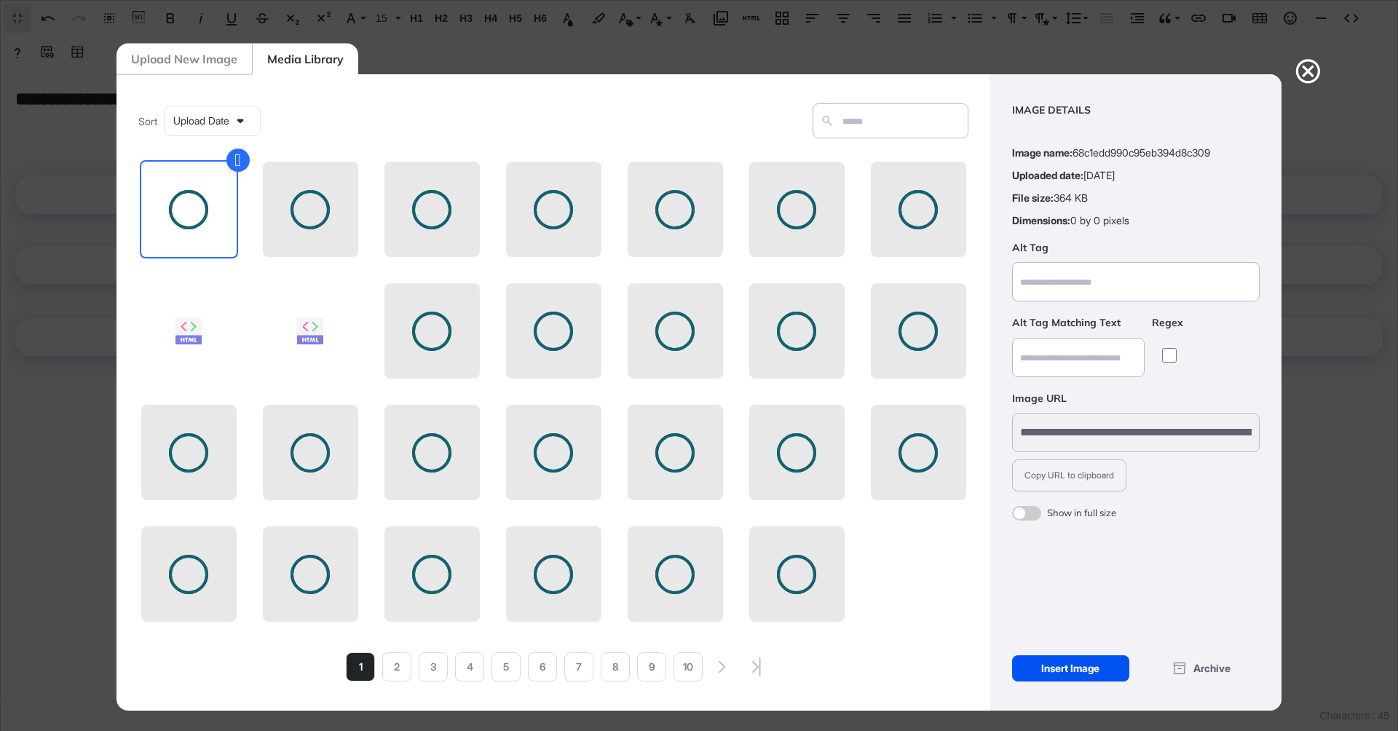
click at [1054, 671] on div "Insert Image" at bounding box center [1070, 668] width 117 height 26
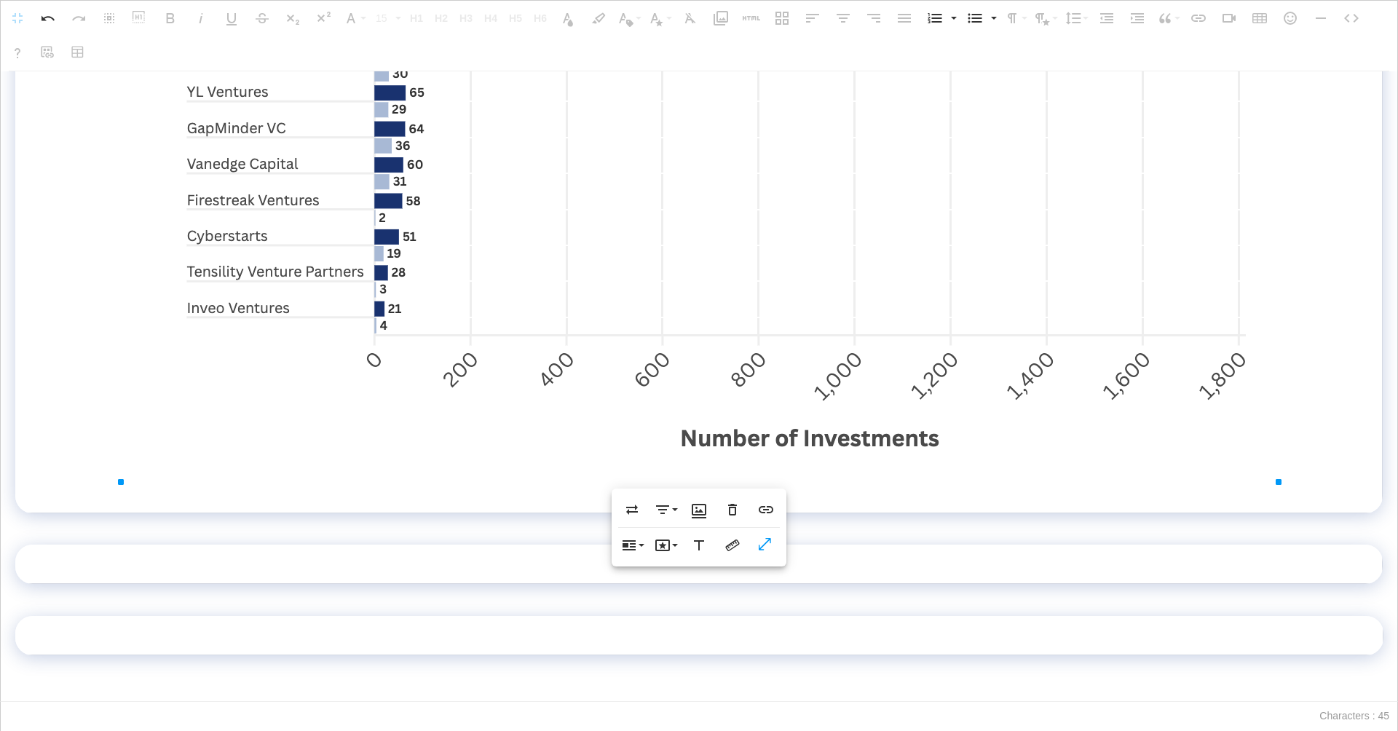
scroll to position [1663, 0]
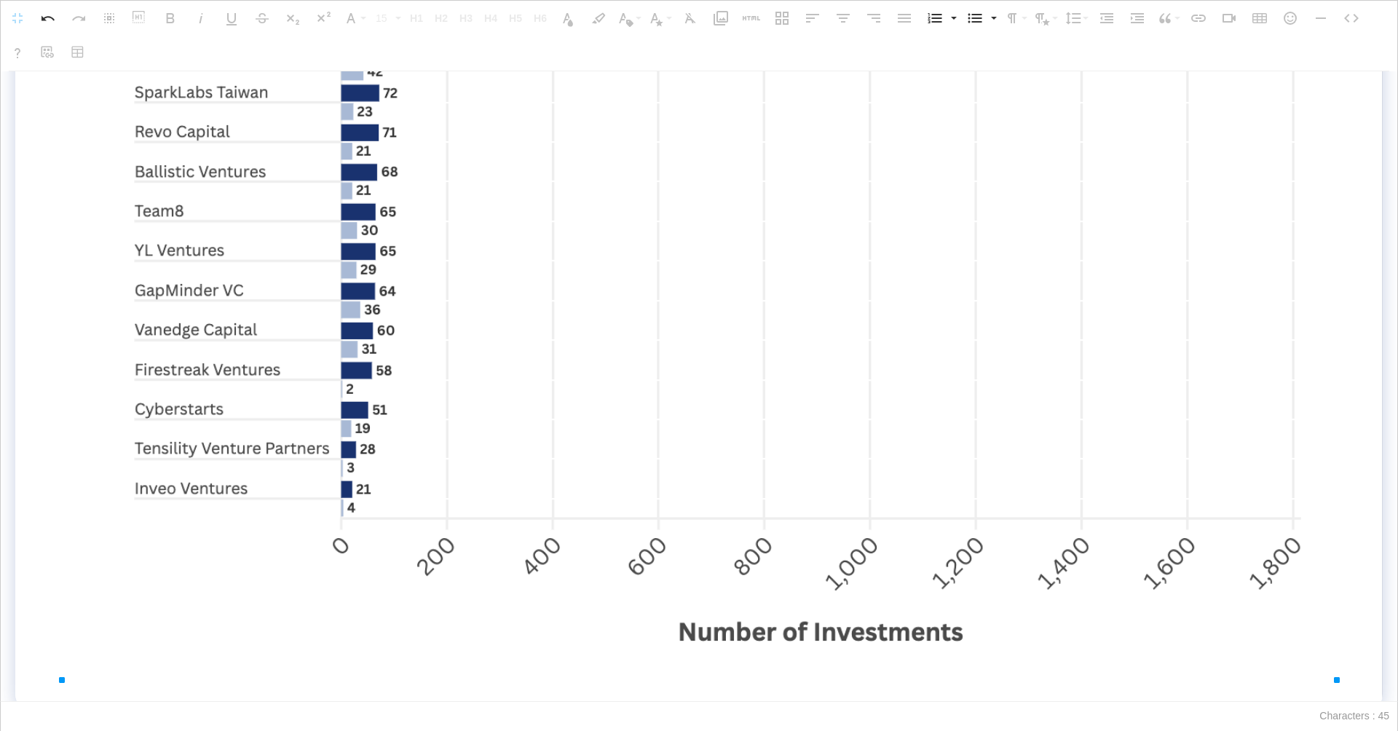
drag, startPoint x: 1280, startPoint y: 480, endPoint x: 1267, endPoint y: 511, distance: 33.0
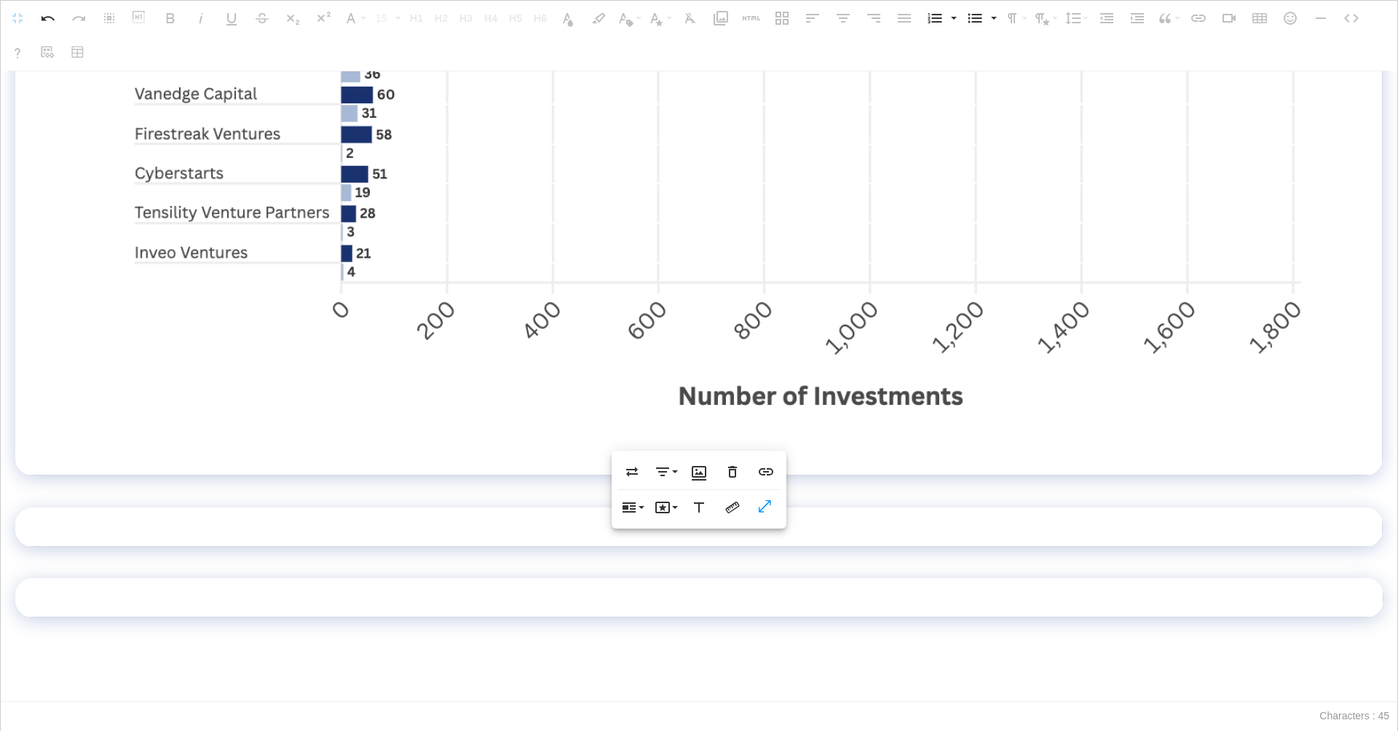
click at [1228, 529] on td at bounding box center [698, 526] width 1367 height 39
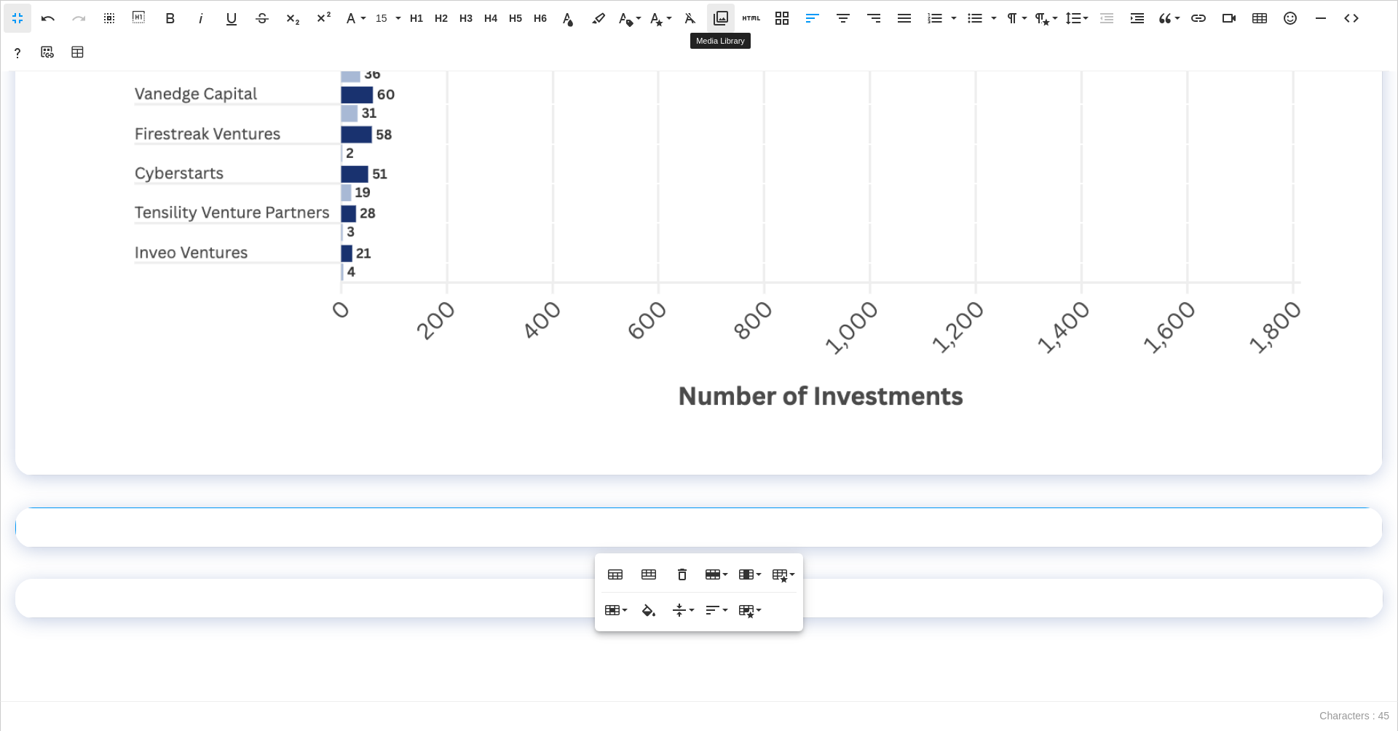
click at [721, 17] on icon "button" at bounding box center [720, 17] width 17 height 17
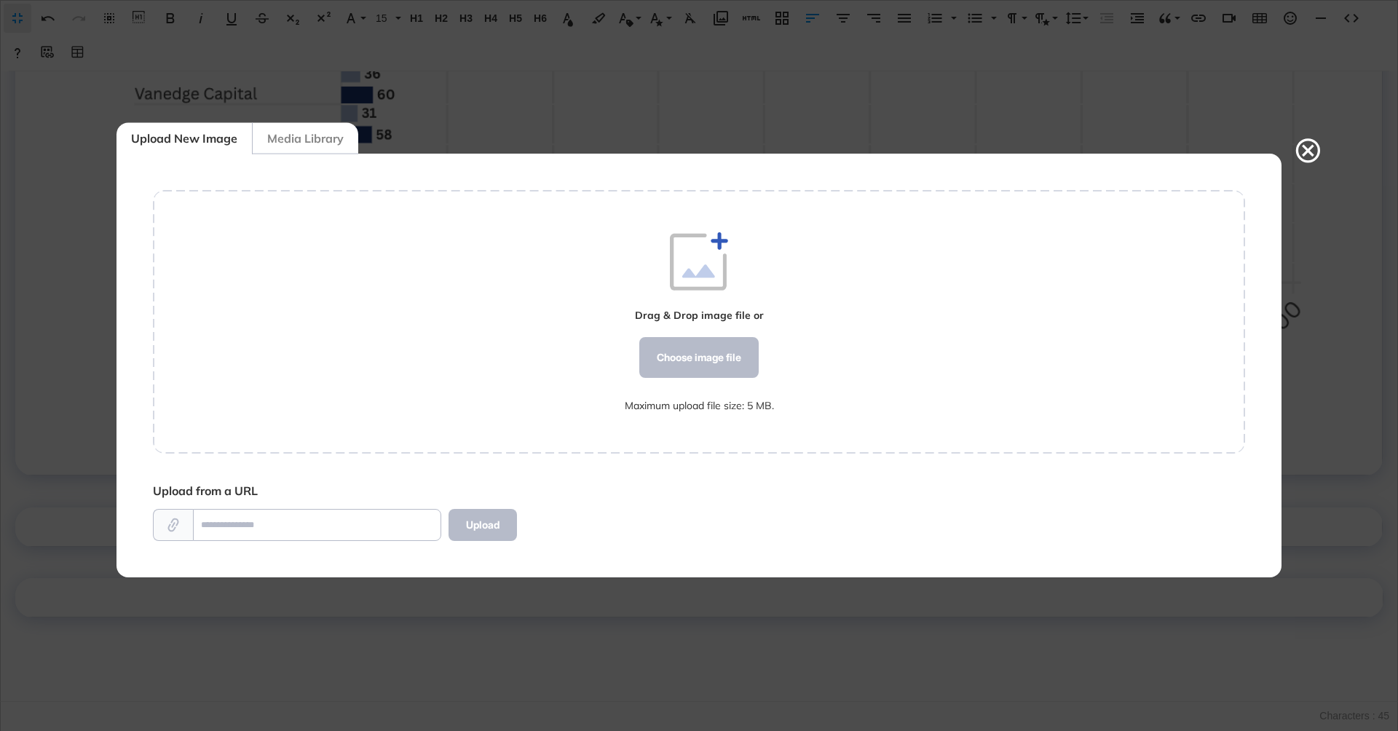
scroll to position [1, 1]
click at [694, 362] on div "Choose image file" at bounding box center [698, 357] width 119 height 41
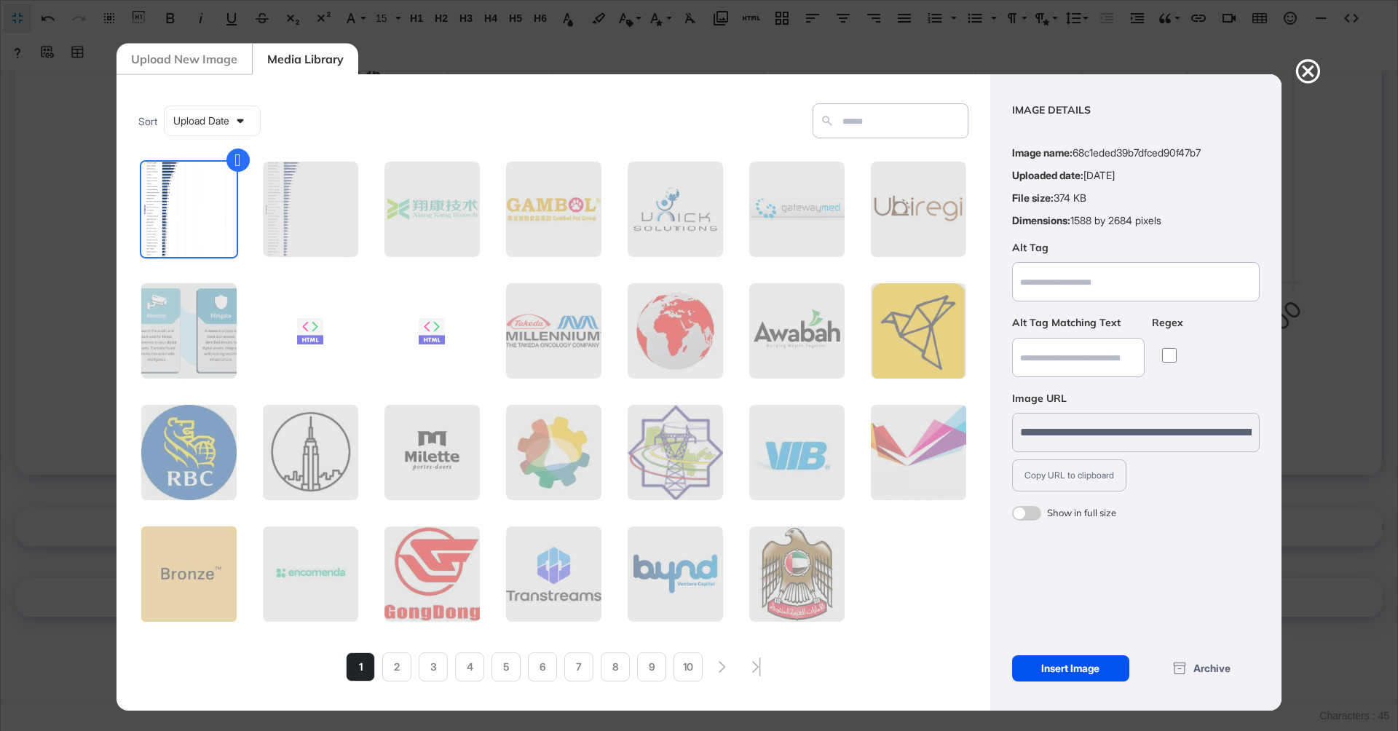
click at [1040, 671] on div "Insert Image" at bounding box center [1070, 668] width 117 height 26
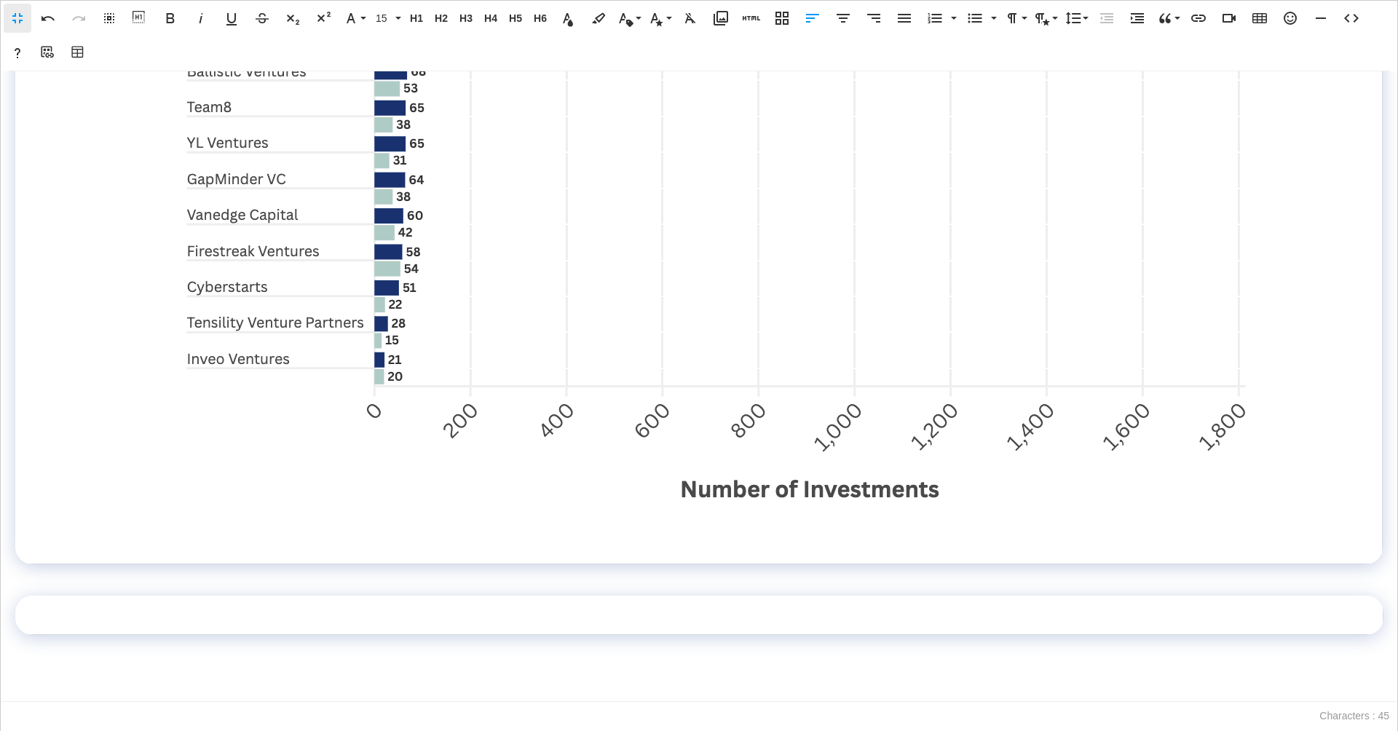
scroll to position [3860, 0]
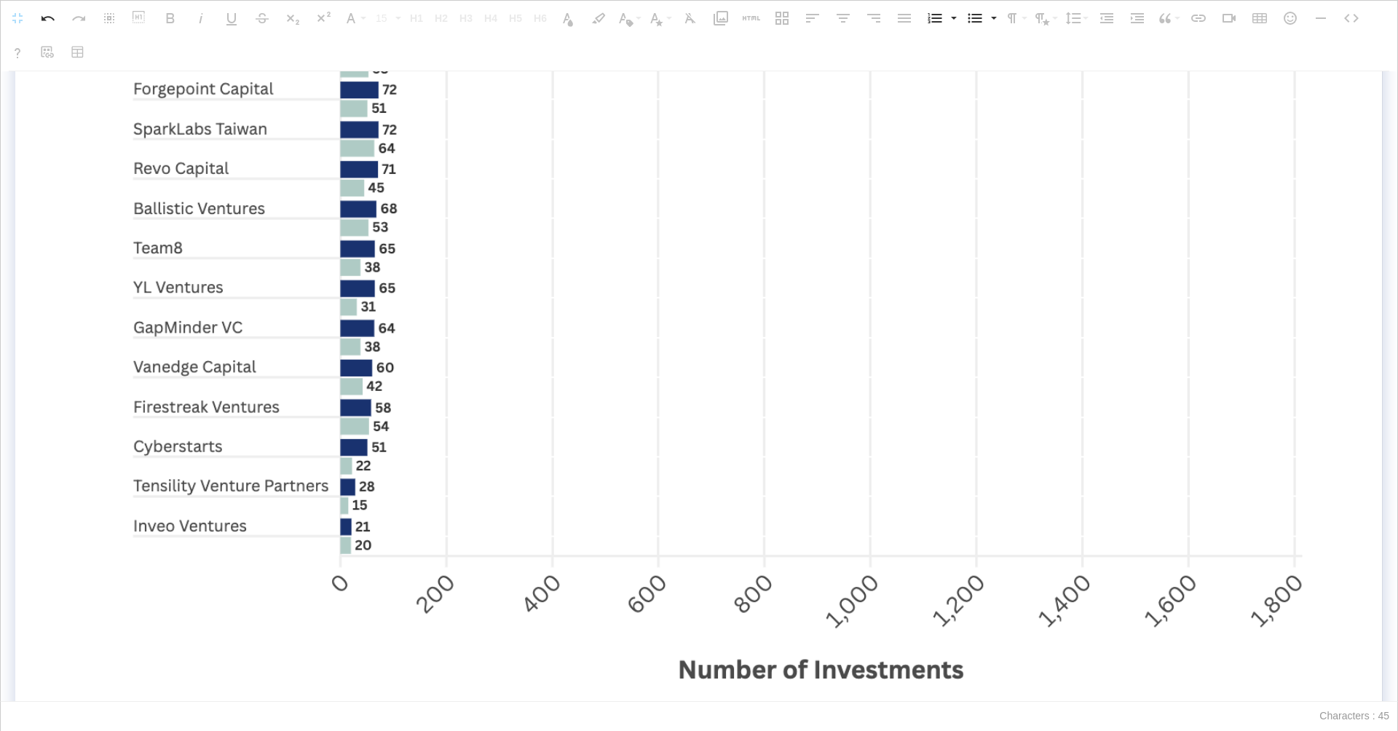
drag, startPoint x: 1277, startPoint y: 513, endPoint x: 1397, endPoint y: 703, distance: 224.8
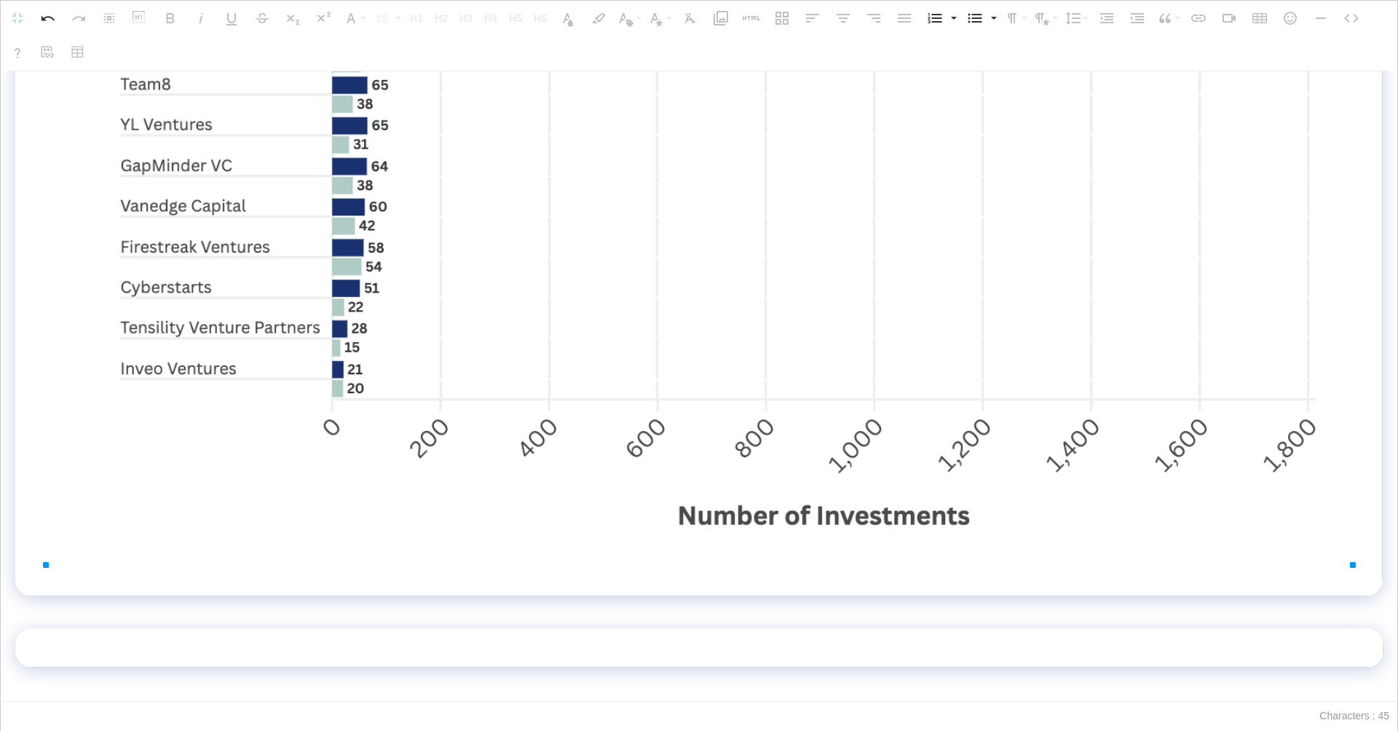
drag, startPoint x: 1340, startPoint y: 516, endPoint x: 1369, endPoint y: 576, distance: 66.4
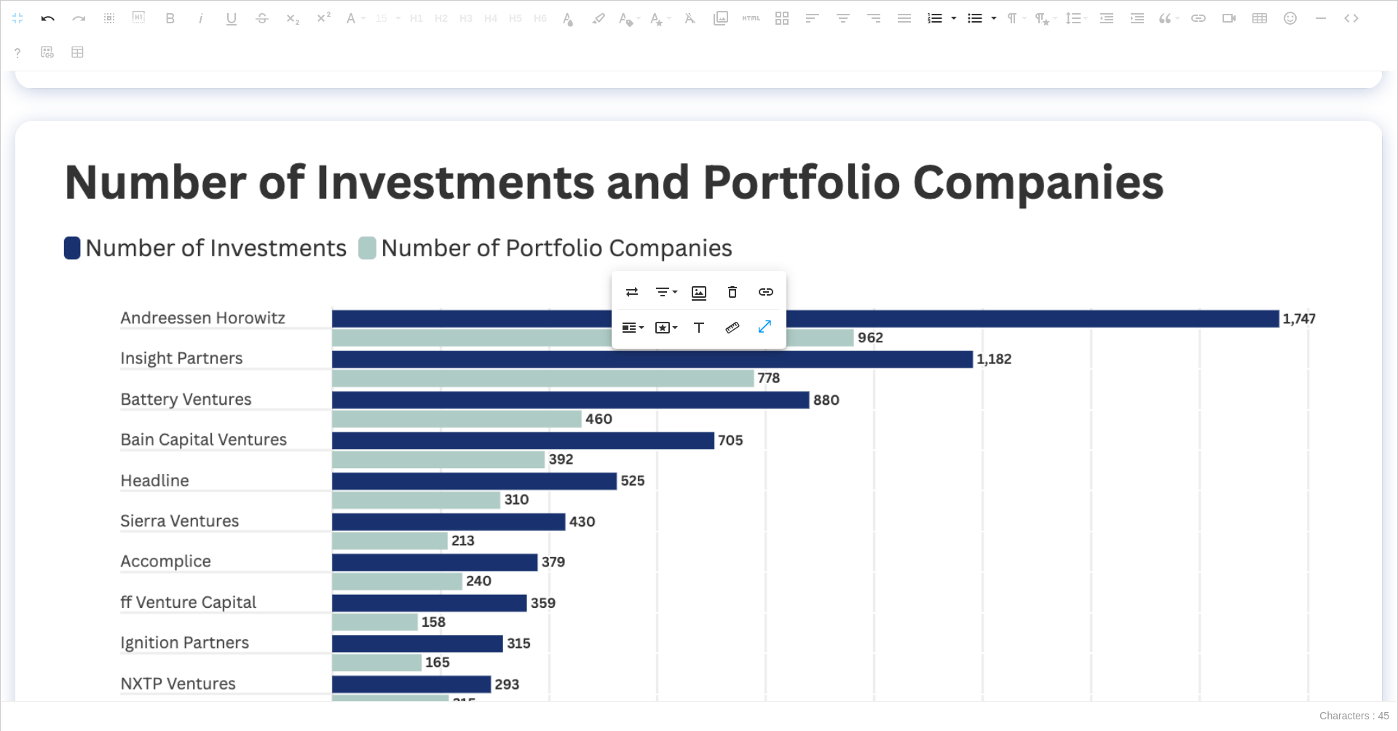
scroll to position [1839, 0]
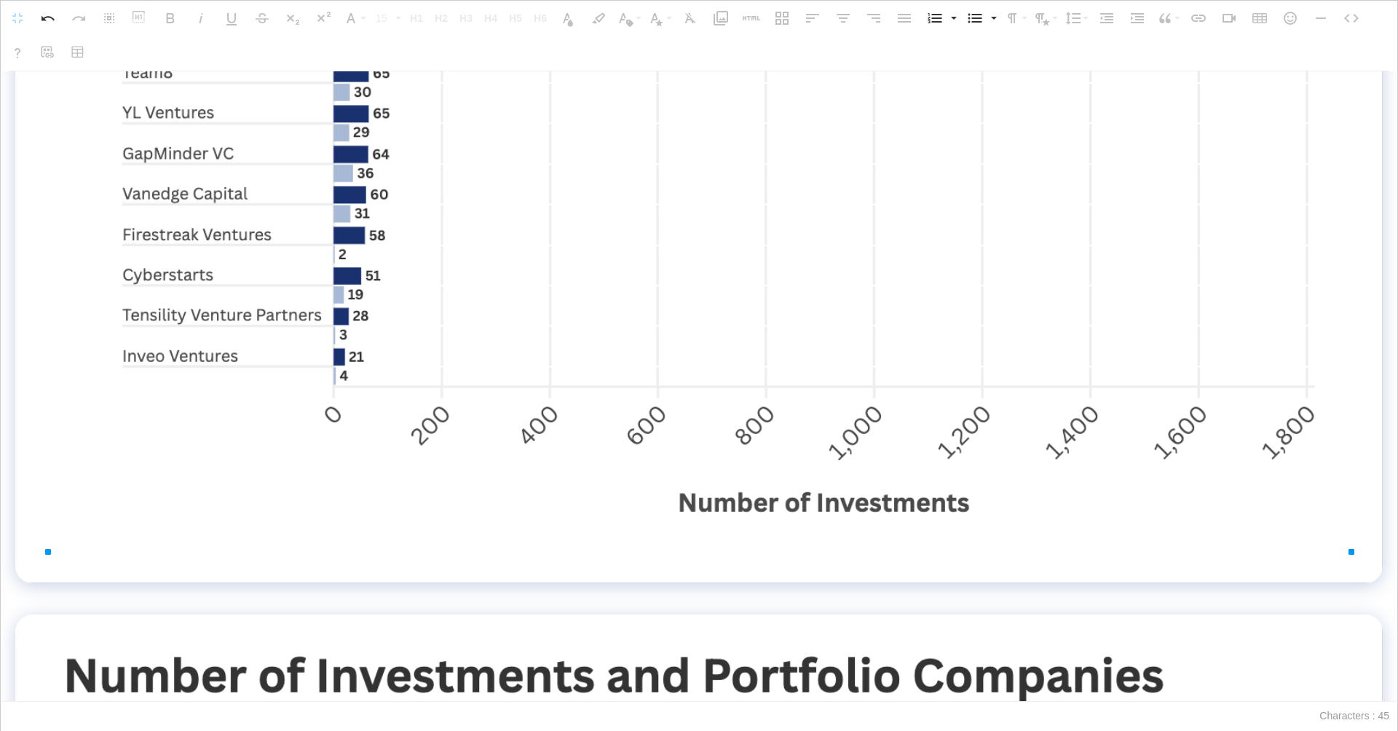
drag, startPoint x: 1333, startPoint y: 503, endPoint x: 1361, endPoint y: 547, distance: 52.1
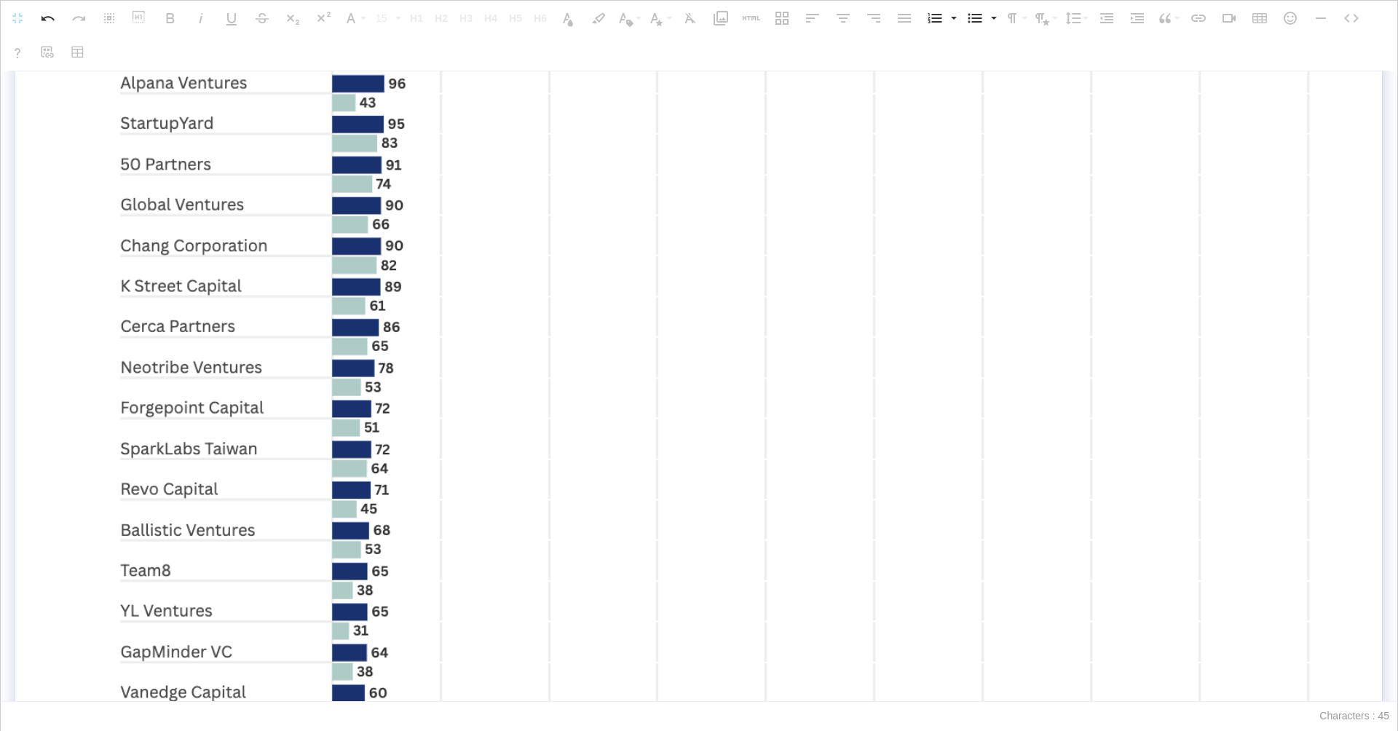
scroll to position [4160, 0]
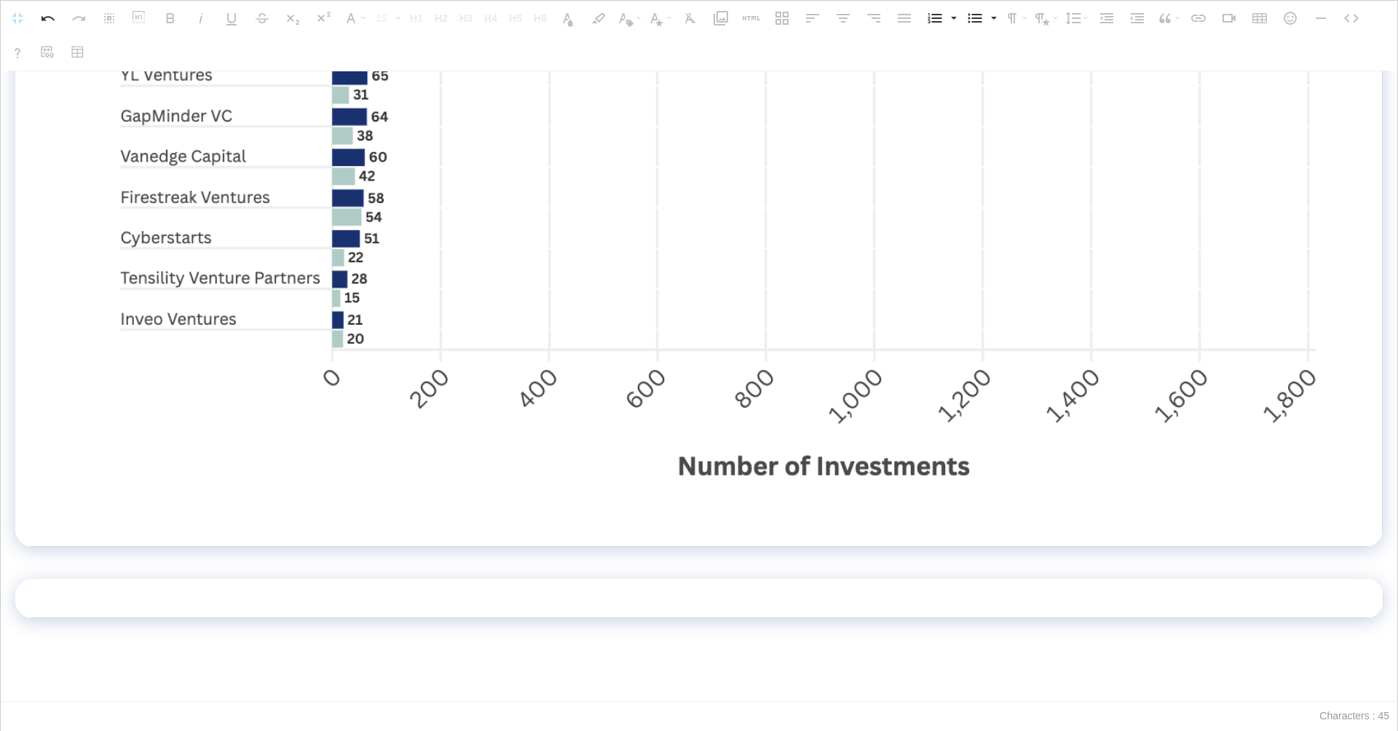
click at [1238, 595] on td at bounding box center [698, 598] width 1367 height 39
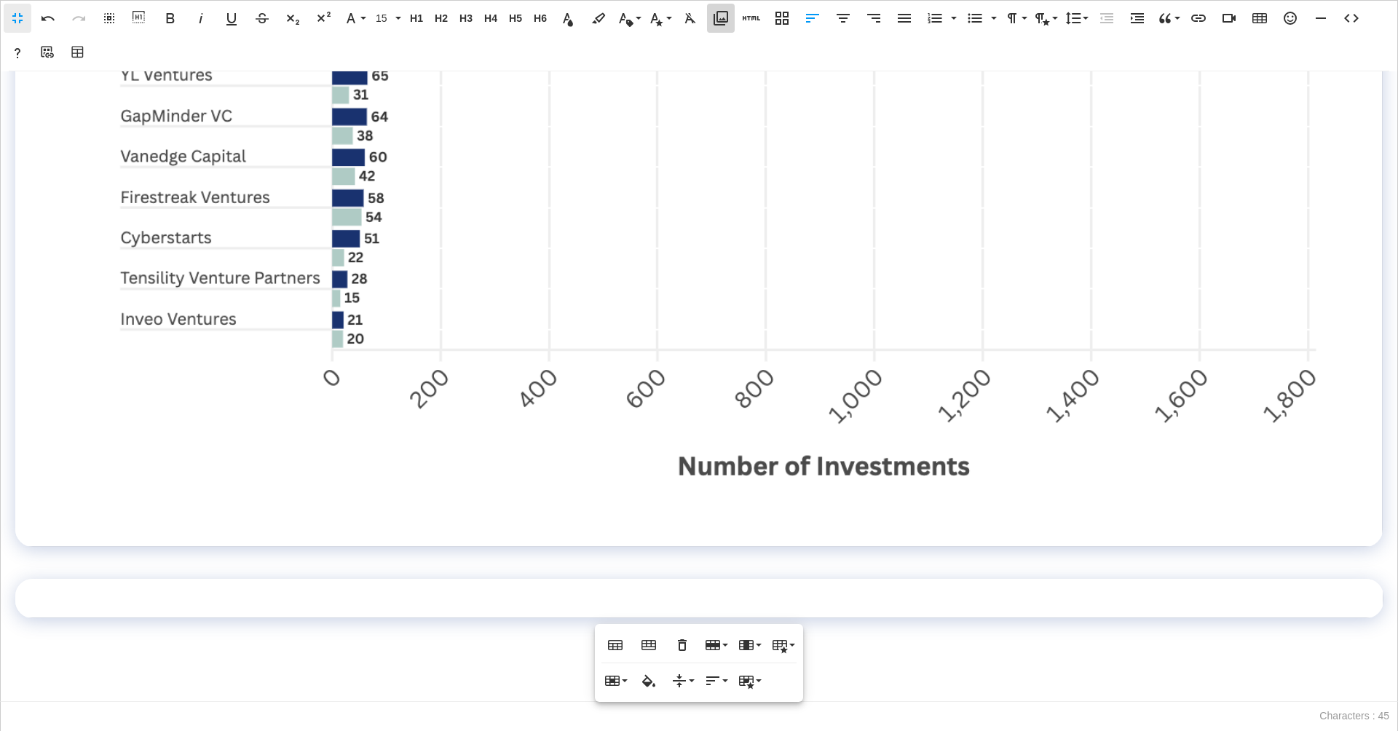
click at [711, 25] on button "Media Library" at bounding box center [721, 18] width 28 height 29
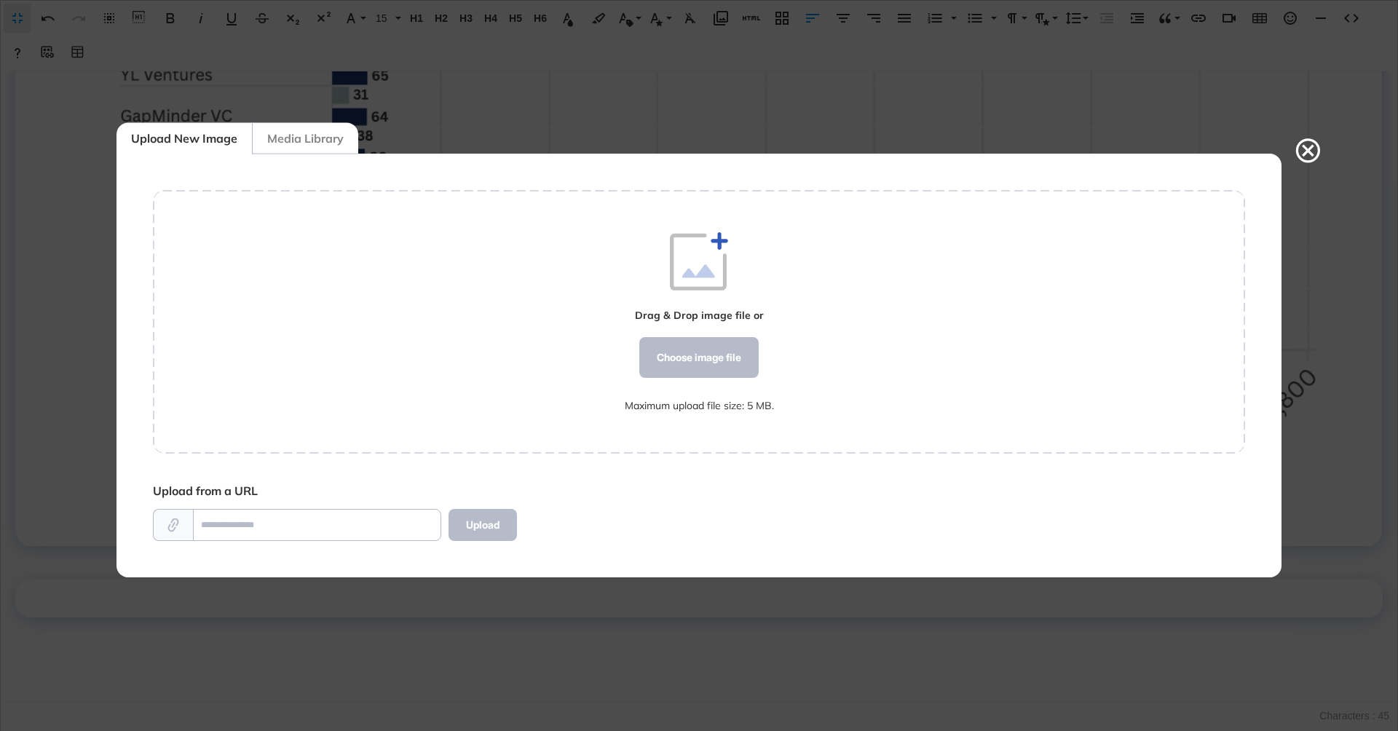
scroll to position [1, 1]
click at [666, 354] on div "Choose image file" at bounding box center [698, 357] width 119 height 41
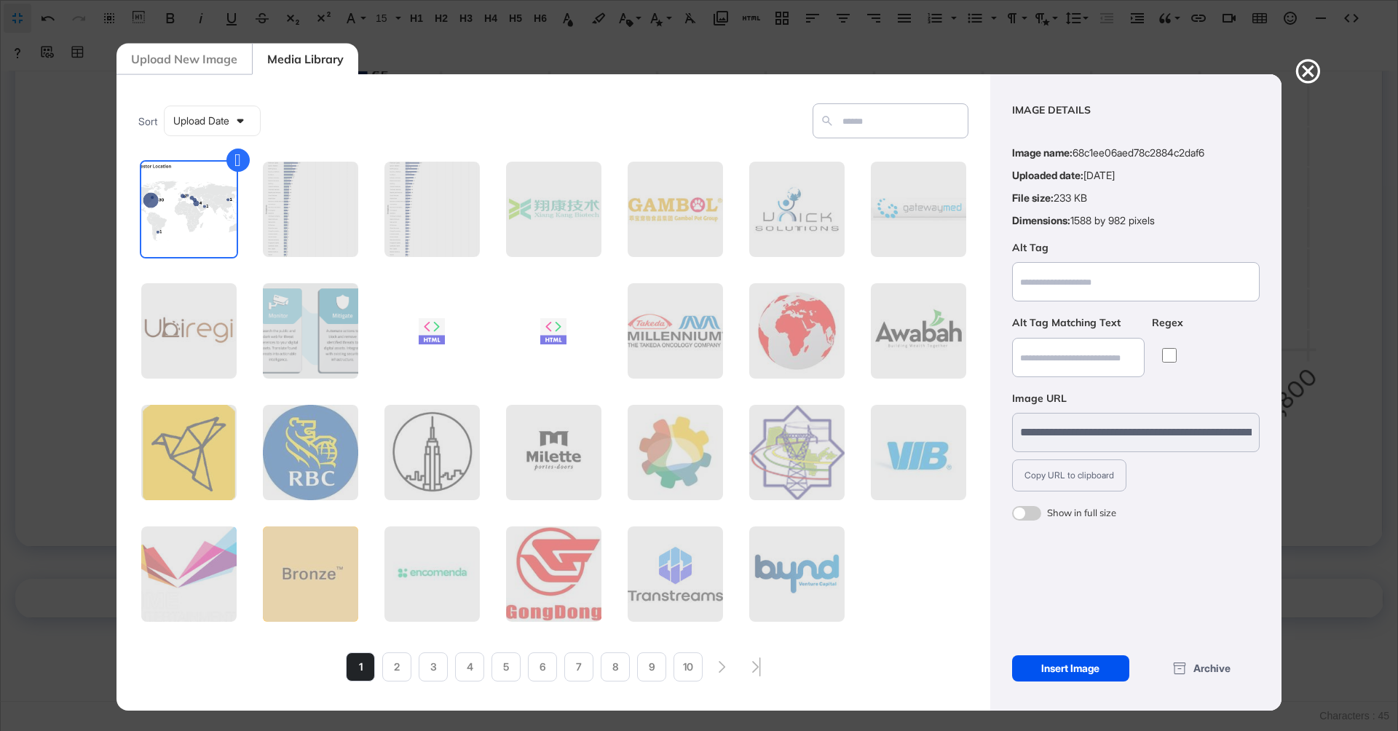
click at [1065, 666] on div "Insert Image" at bounding box center [1070, 668] width 117 height 26
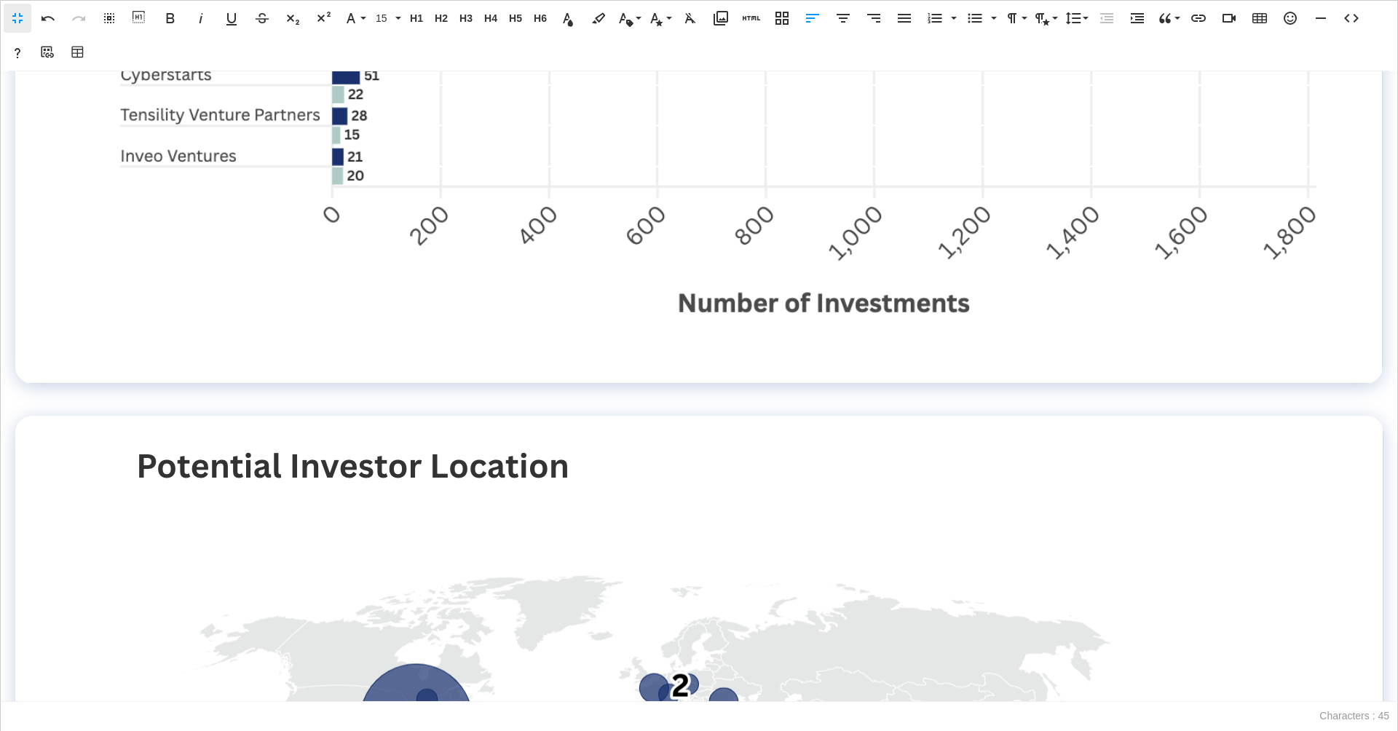
scroll to position [4882, 0]
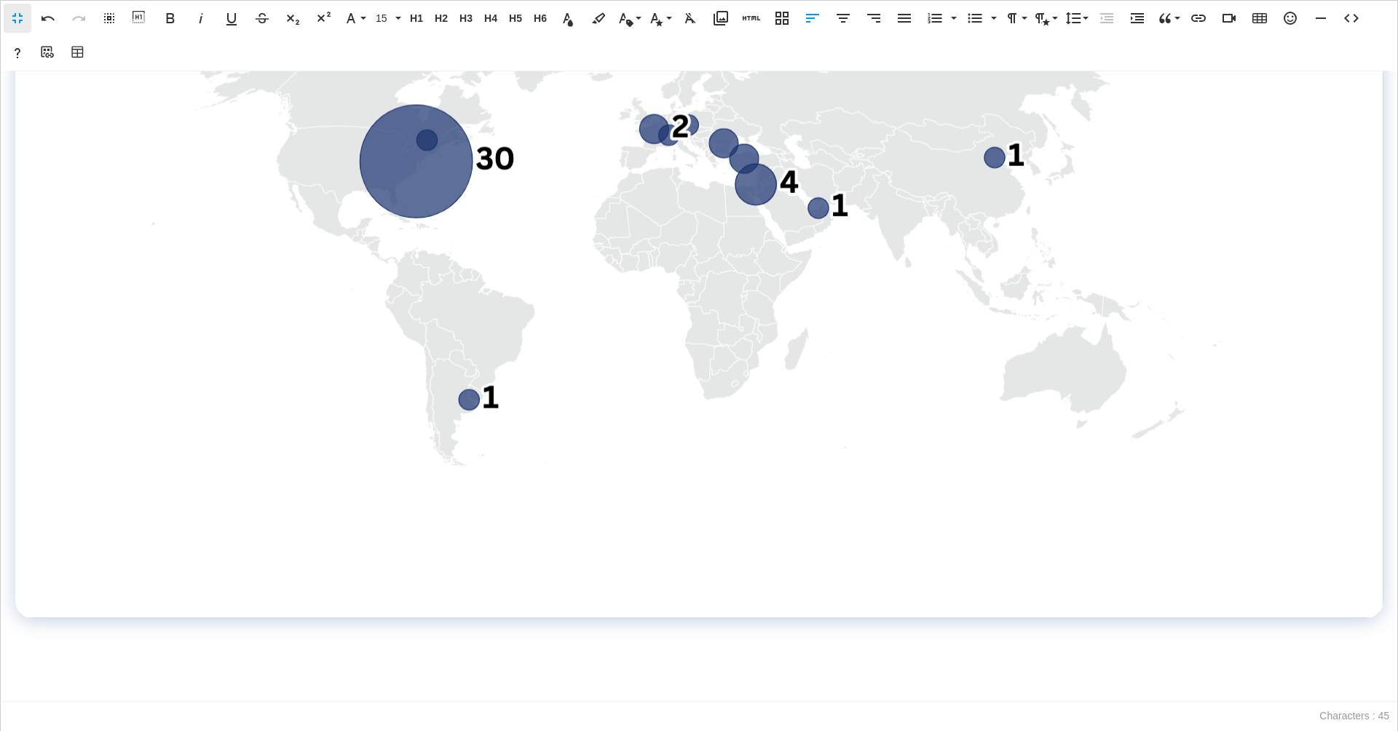
click at [928, 258] on img at bounding box center [699, 229] width 1158 height 715
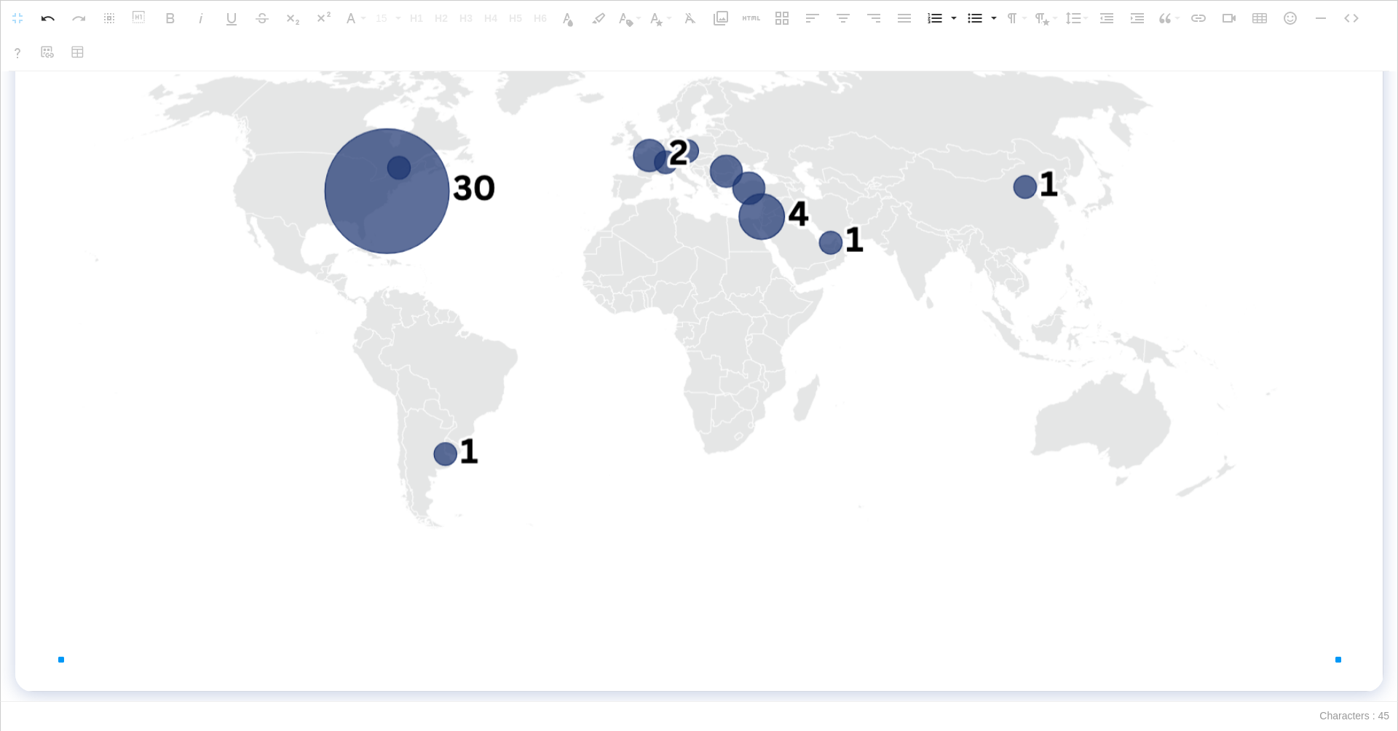
drag, startPoint x: 1278, startPoint y: 585, endPoint x: 1397, endPoint y: 711, distance: 173.0
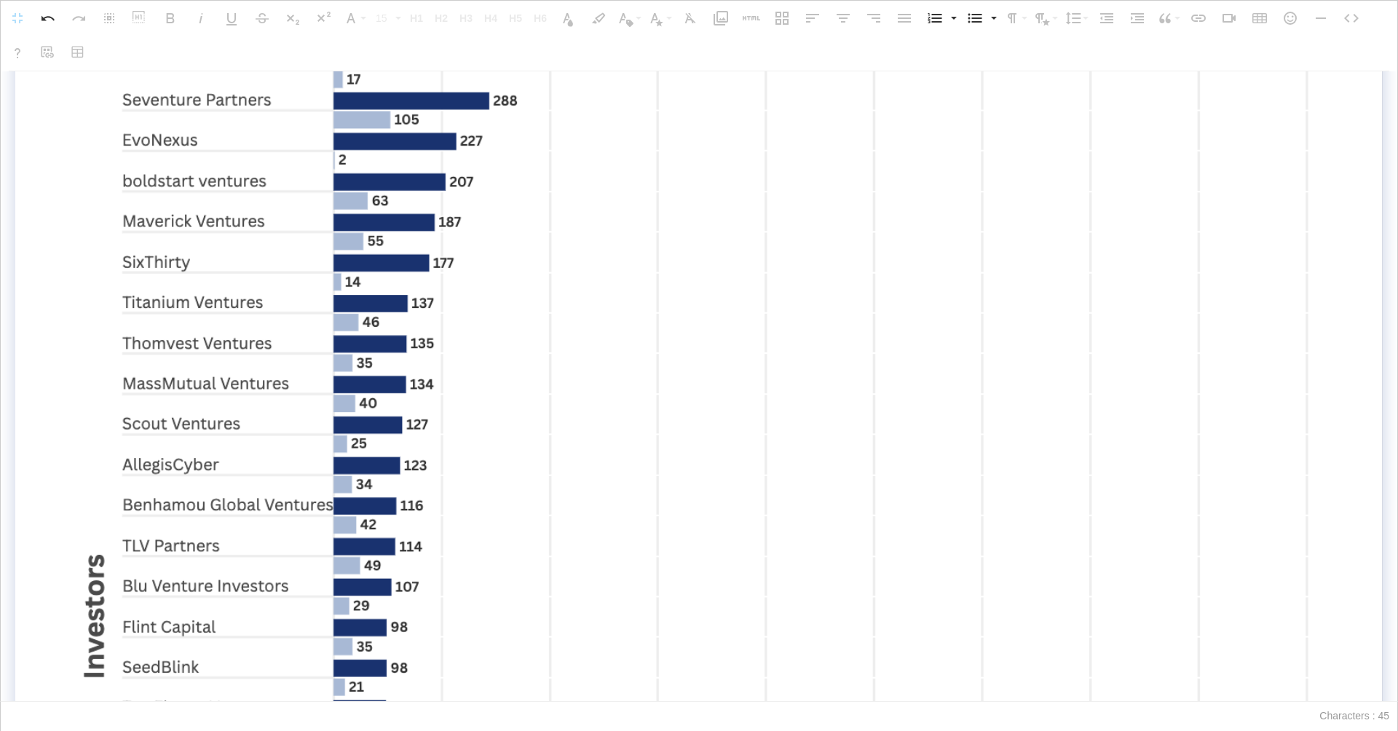
scroll to position [0, 0]
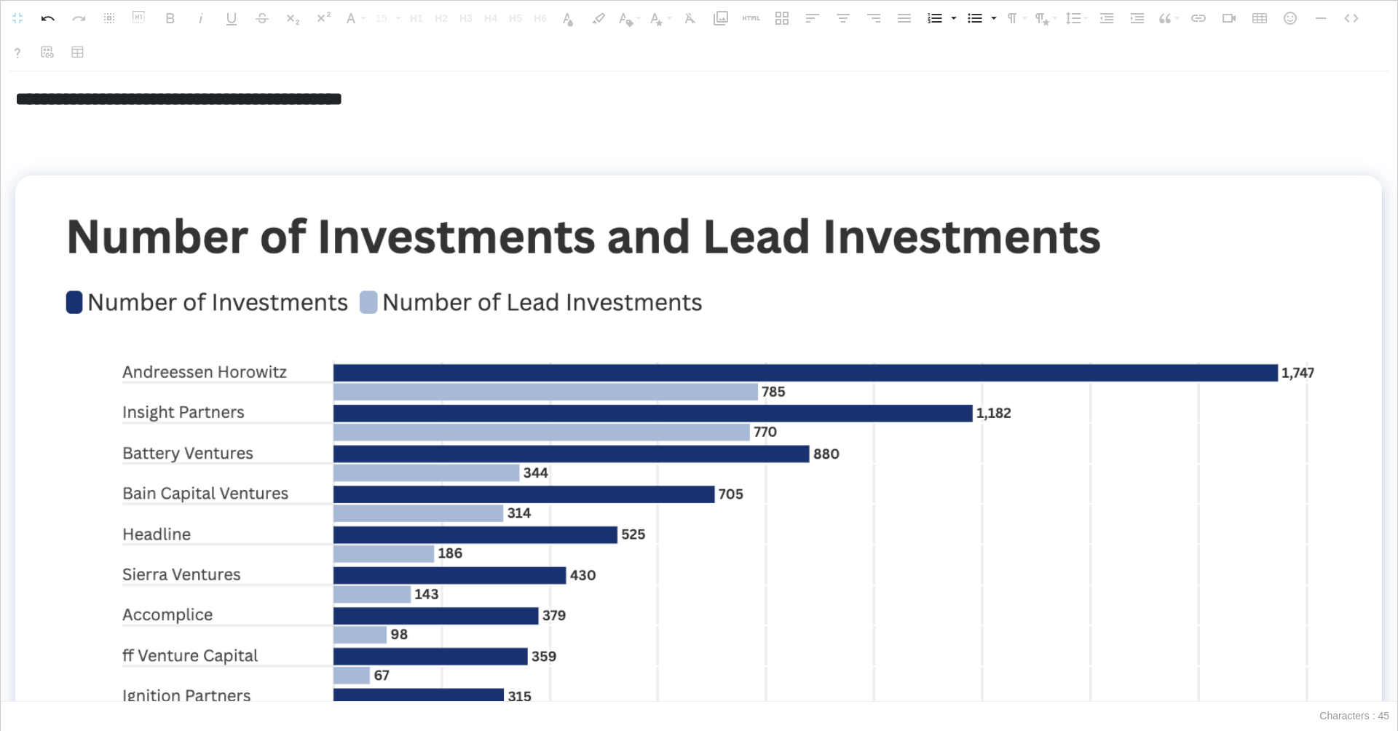
click at [194, 151] on p at bounding box center [698, 153] width 1367 height 21
click at [119, 138] on div "**********" at bounding box center [699, 386] width 1396 height 630
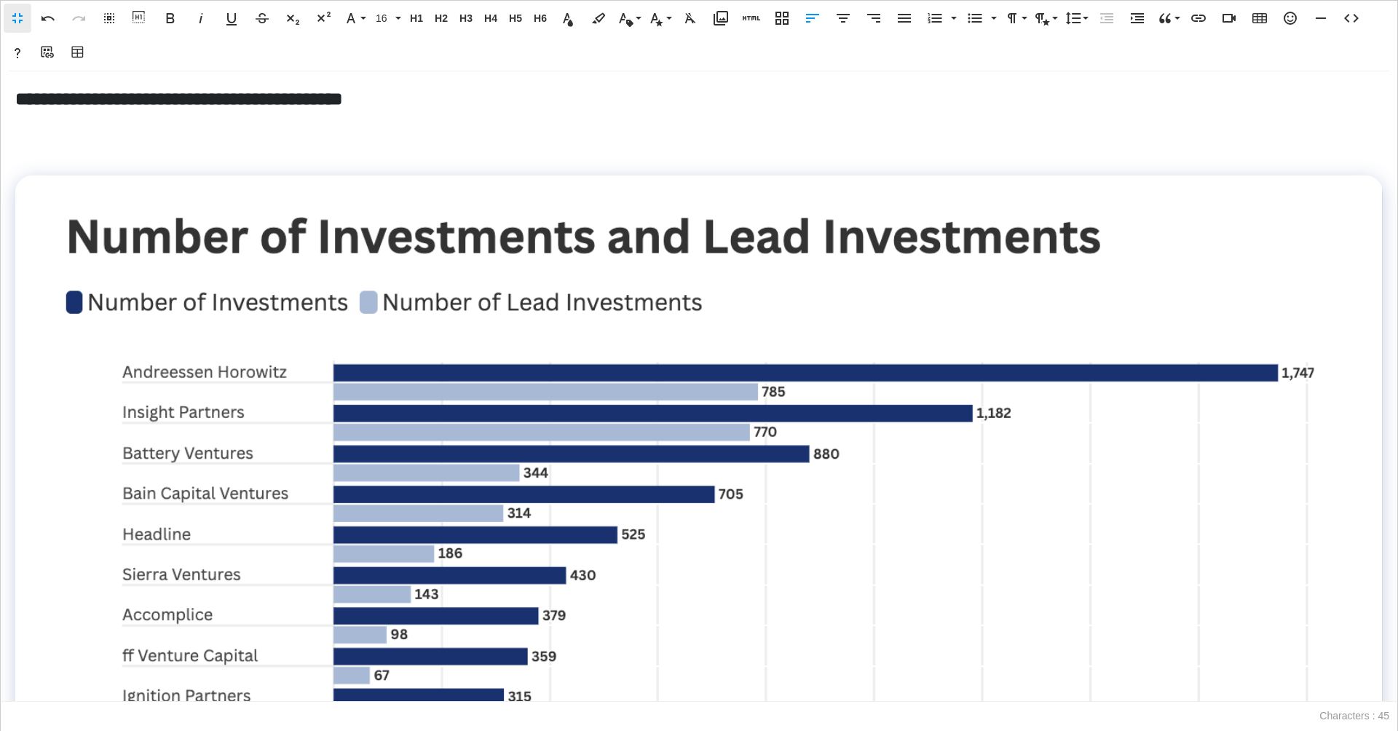
click at [33, 132] on div "**********" at bounding box center [699, 386] width 1396 height 630
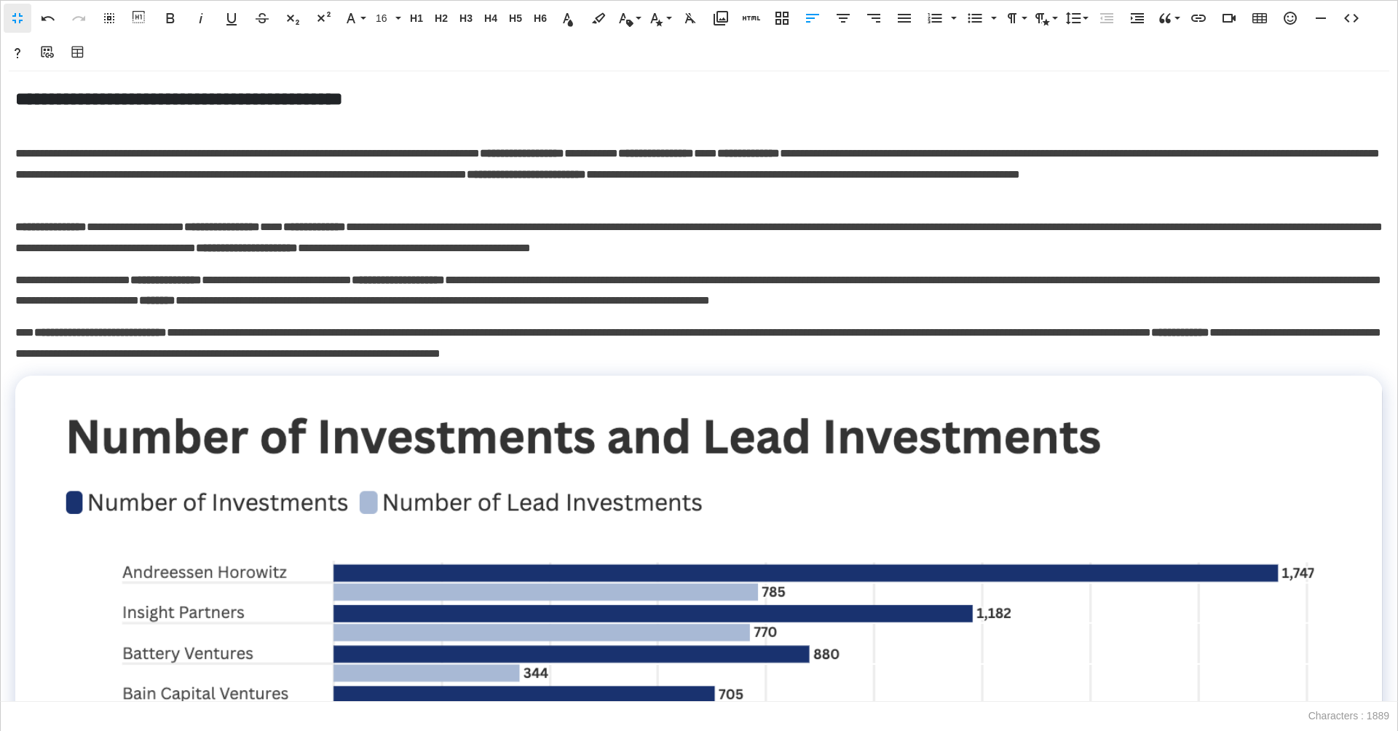
click at [145, 122] on p at bounding box center [698, 121] width 1367 height 21
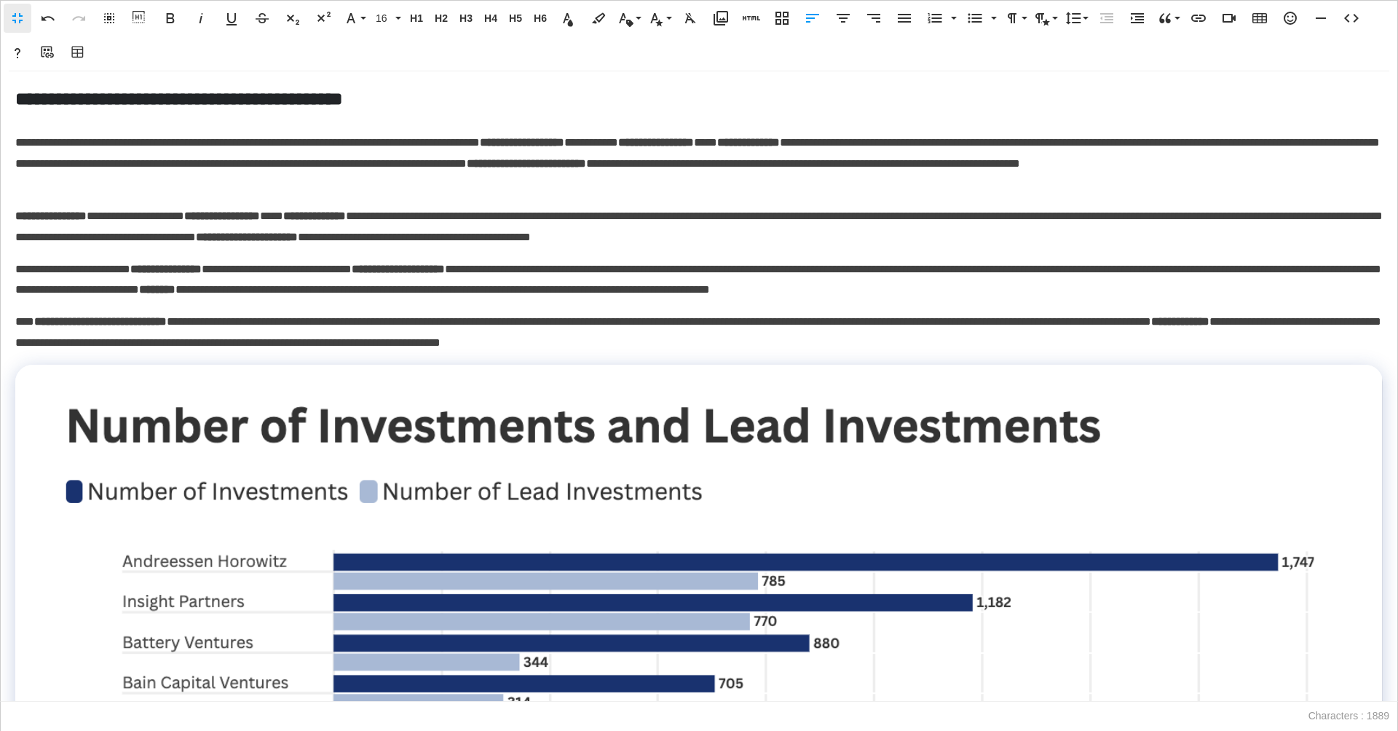
click at [202, 274] on strong "**********" at bounding box center [165, 269] width 71 height 11
click at [863, 347] on p "**********" at bounding box center [699, 333] width 1368 height 42
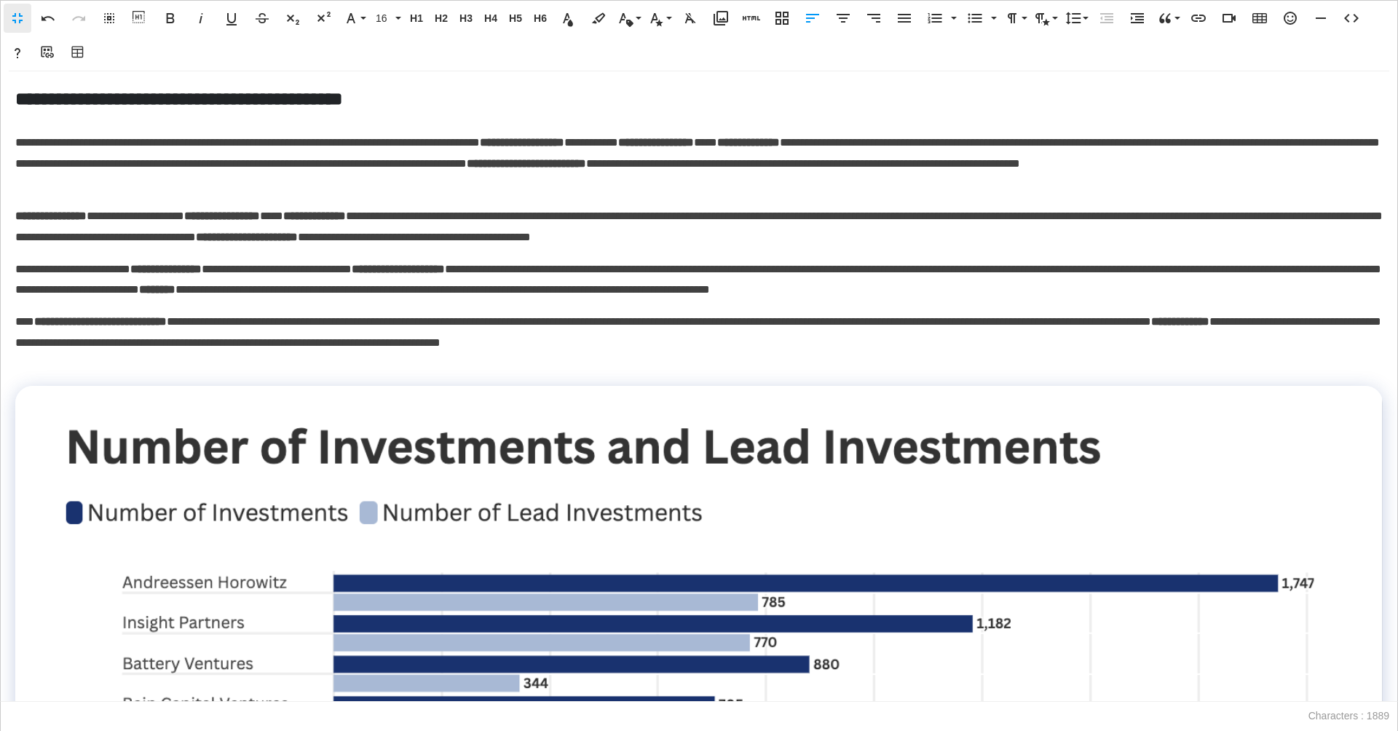
click at [613, 266] on p "**********" at bounding box center [699, 280] width 1368 height 42
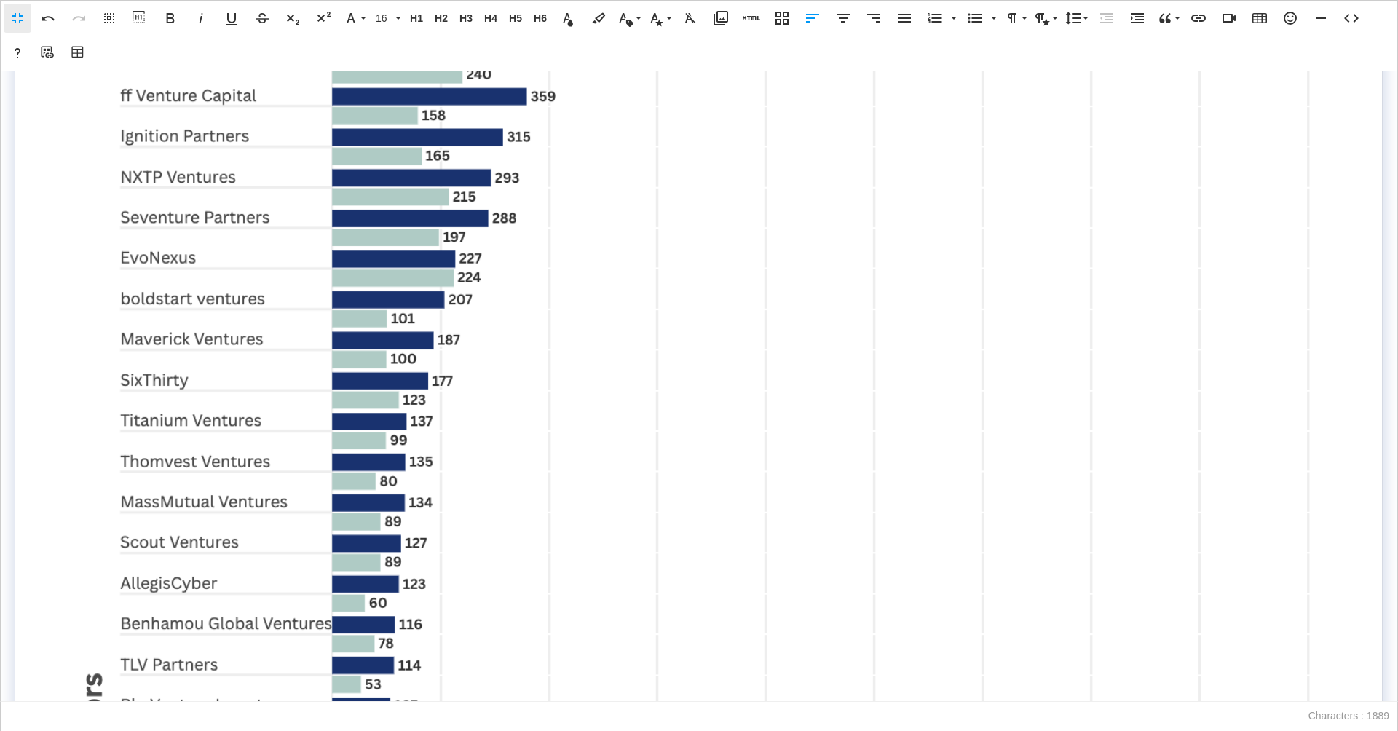
scroll to position [5167, 0]
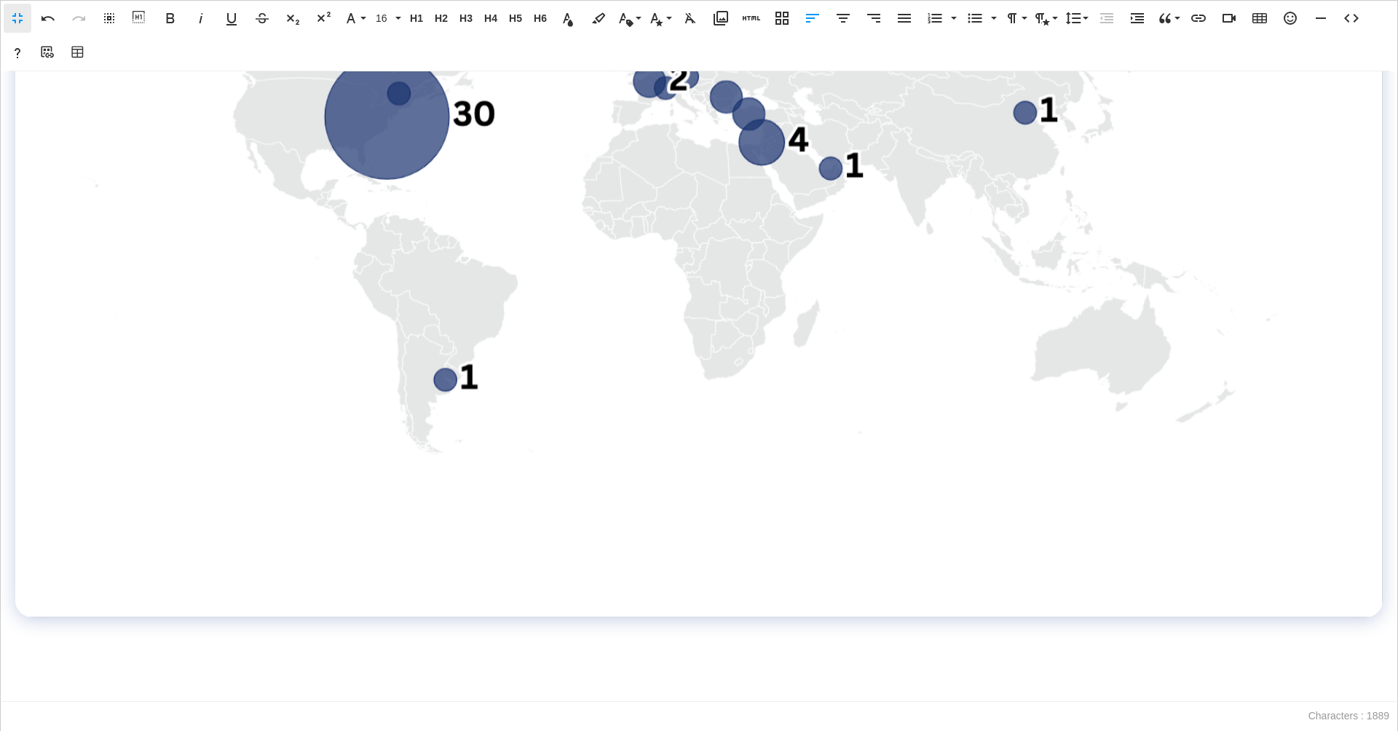
click at [479, 681] on p at bounding box center [698, 691] width 1367 height 21
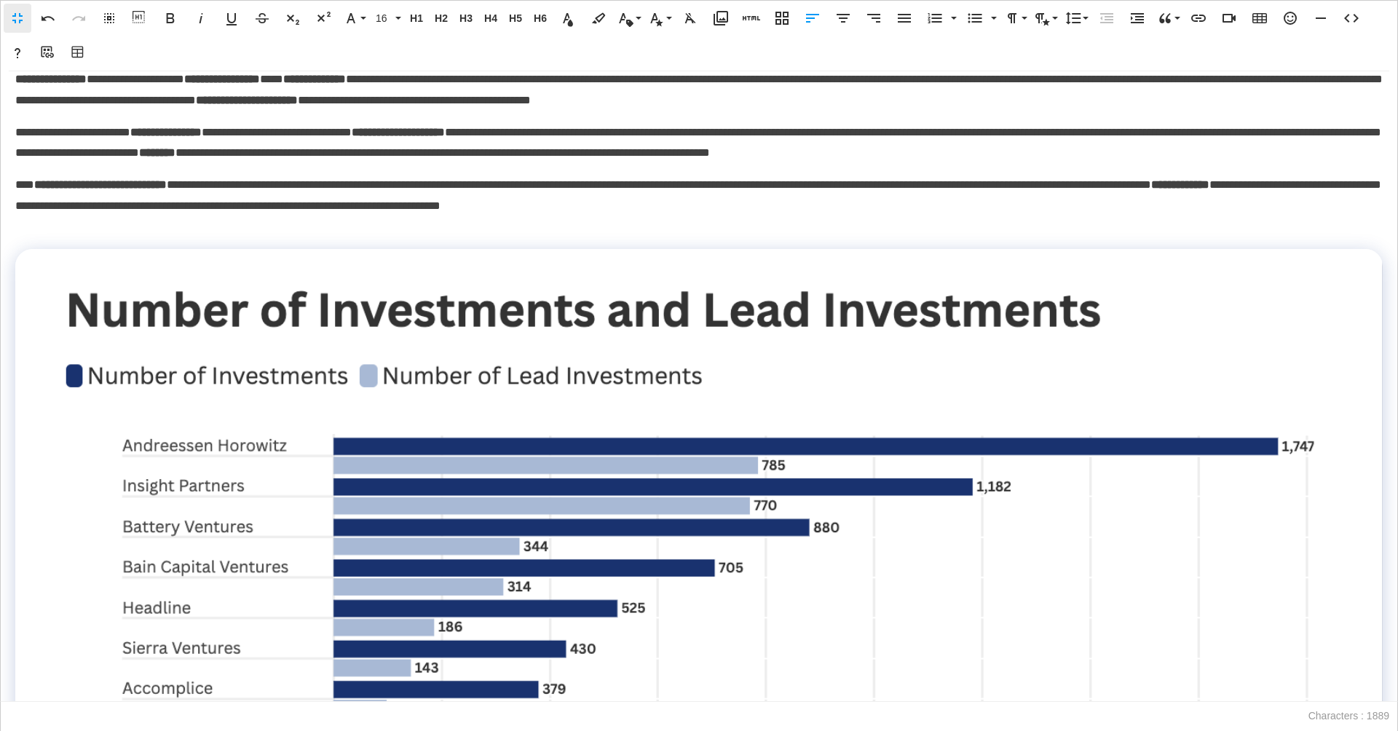
scroll to position [0, 0]
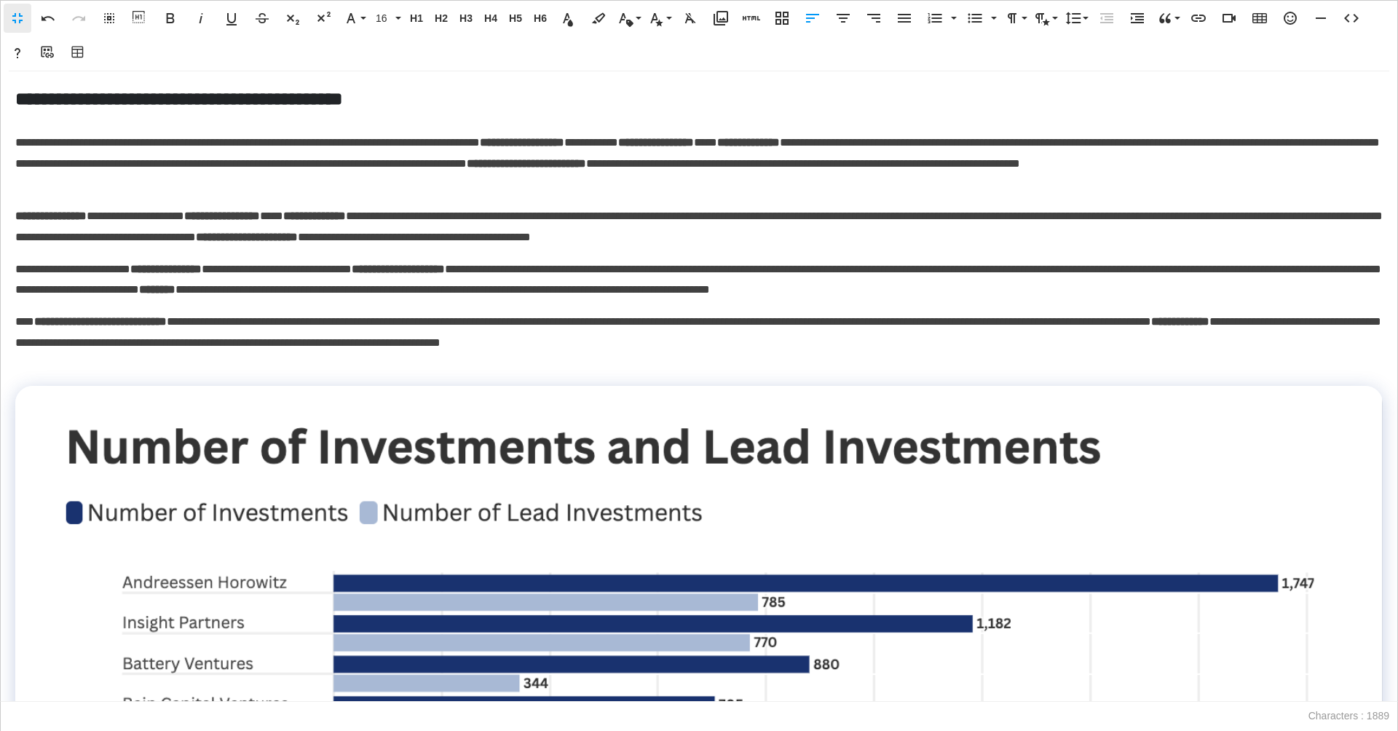
click at [376, 199] on div "**********" at bounding box center [699, 386] width 1396 height 630
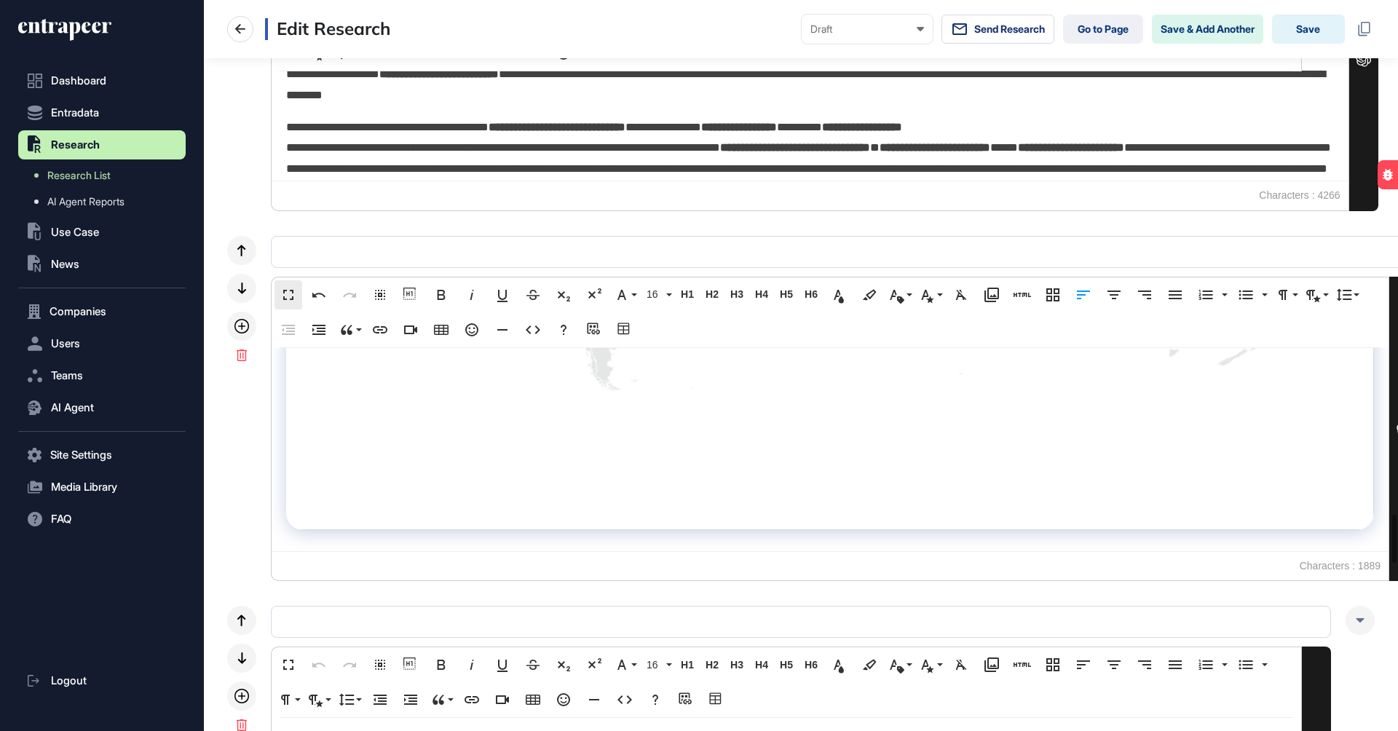
scroll to position [1, 1]
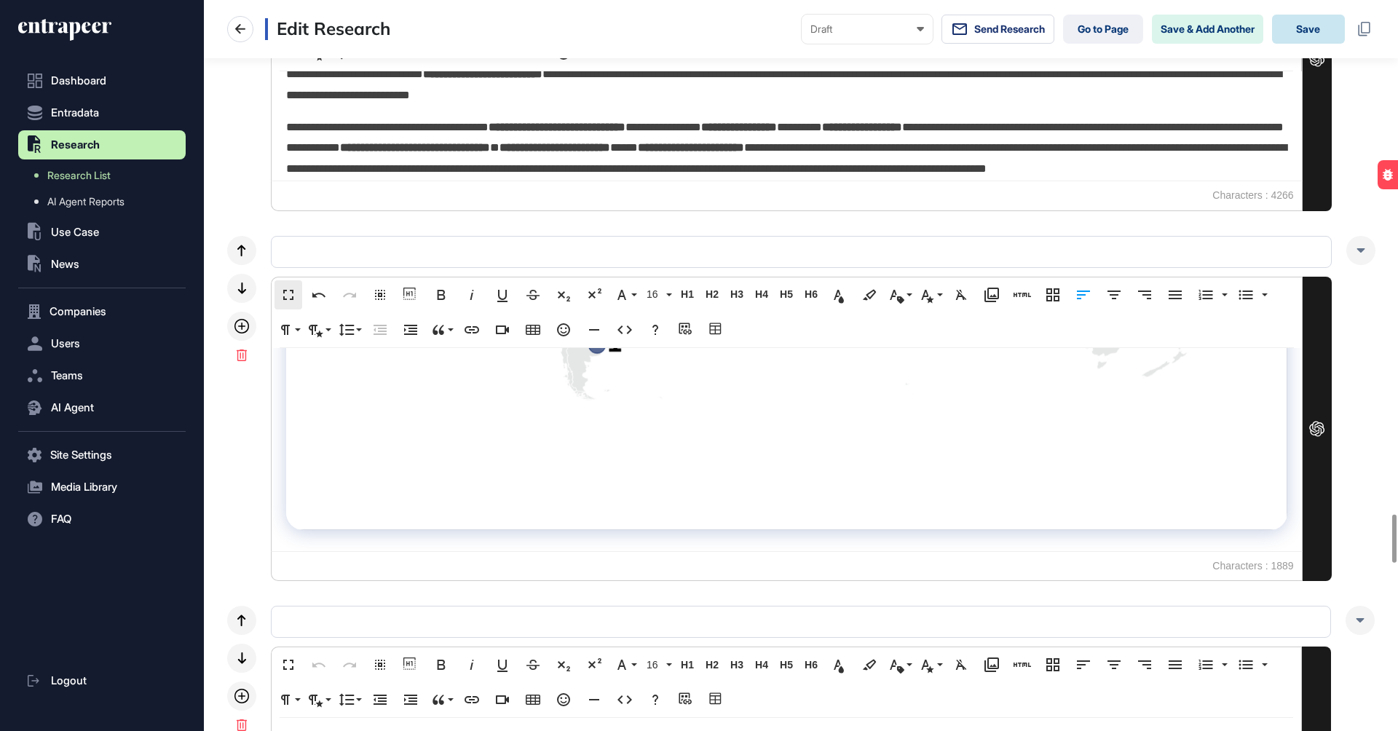
click at [1321, 29] on button "Save" at bounding box center [1308, 29] width 73 height 29
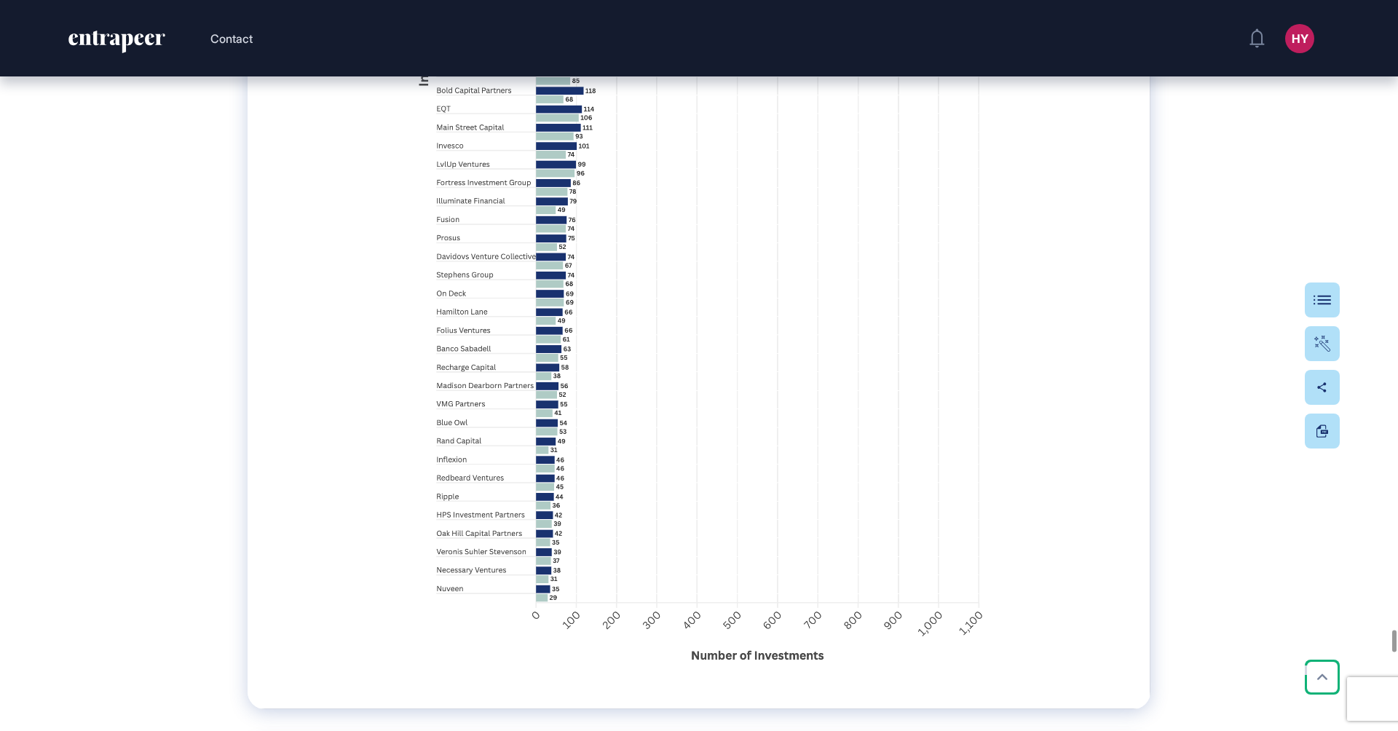
scroll to position [54725, 0]
drag, startPoint x: 636, startPoint y: 466, endPoint x: 241, endPoint y: 279, distance: 437.4
copy span "The investment landscape analysis of potential funders highlights a diverse but…"
